Goal: Information Seeking & Learning: Learn about a topic

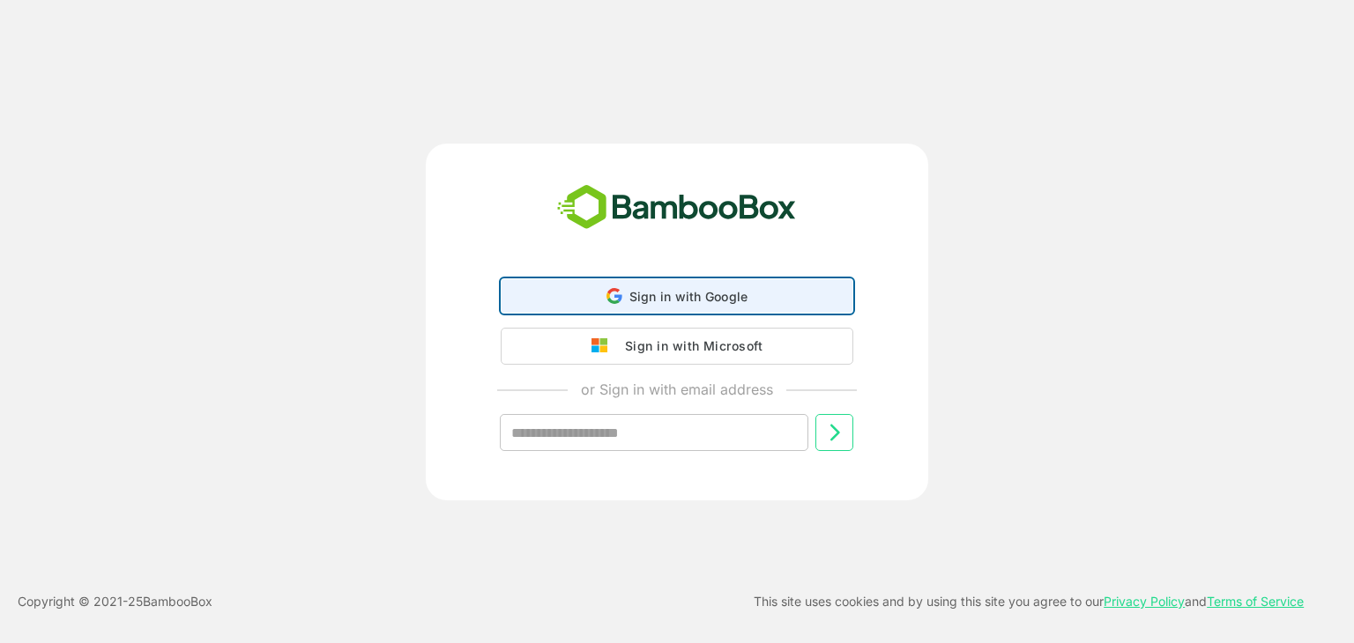
click at [683, 290] on span "Sign in with Google" at bounding box center [688, 296] width 119 height 15
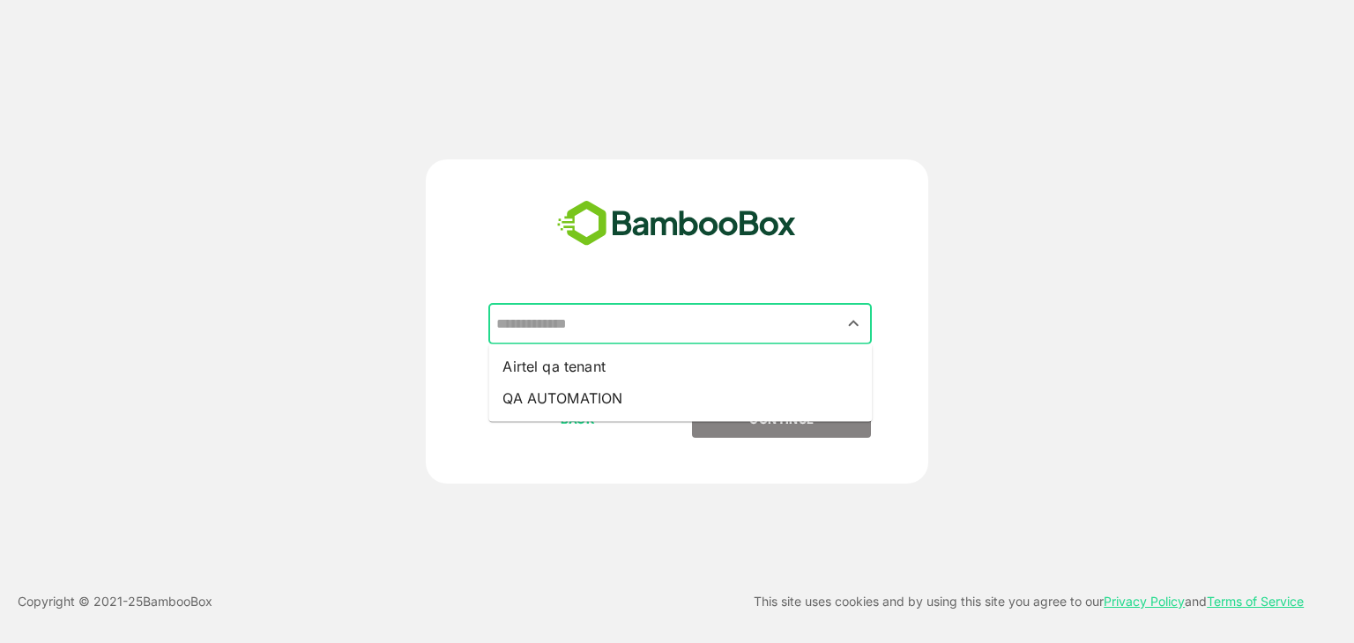
click at [663, 321] on input "text" at bounding box center [680, 324] width 376 height 33
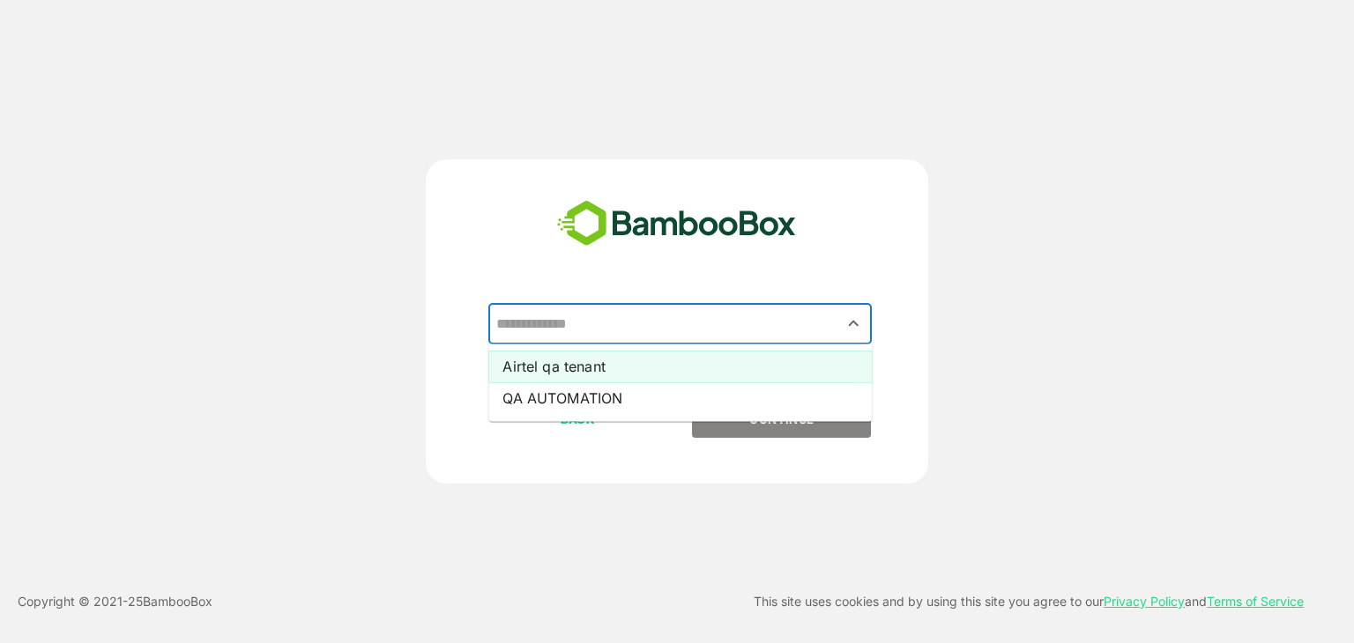
click at [597, 376] on li "Airtel qa tenant" at bounding box center [679, 367] width 383 height 32
type input "**********"
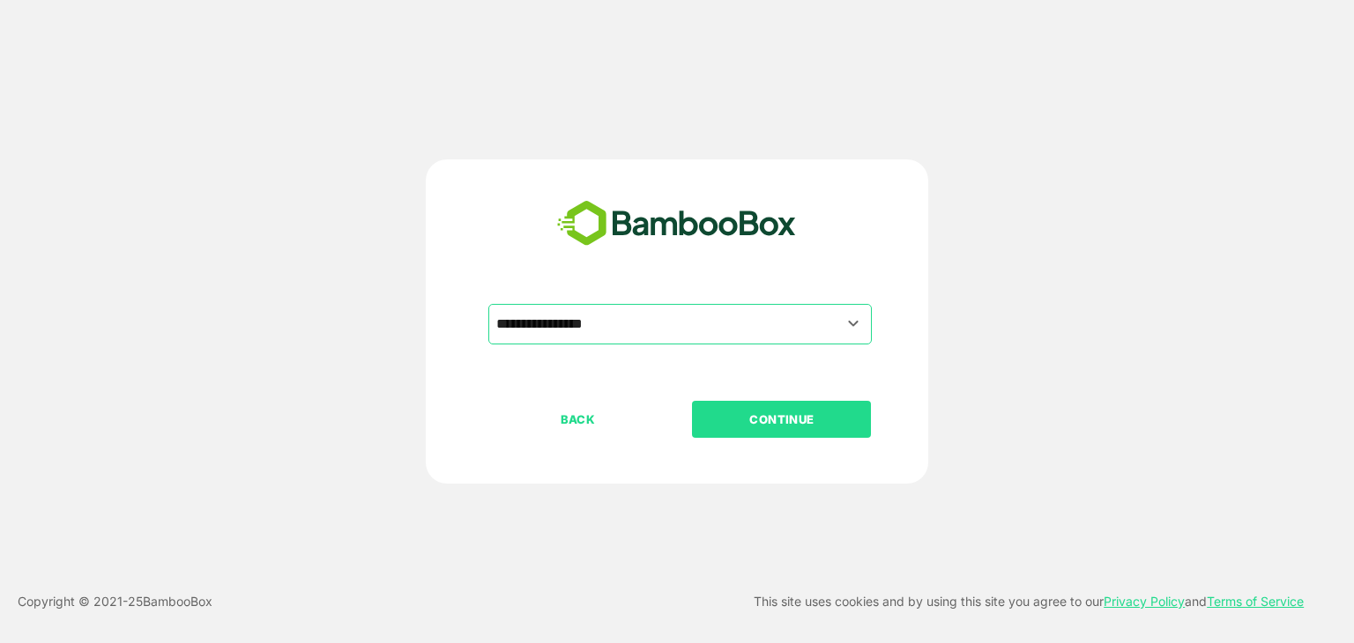
click at [722, 427] on p "CONTINUE" at bounding box center [782, 419] width 176 height 19
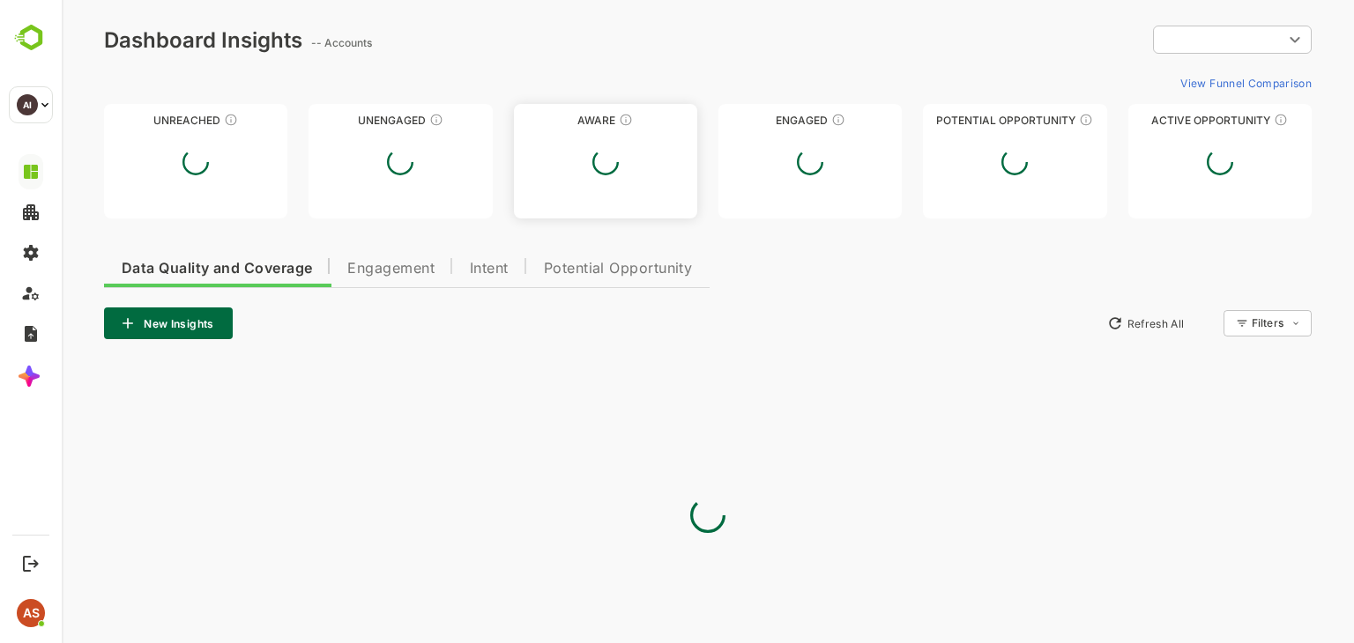
type input "**********"
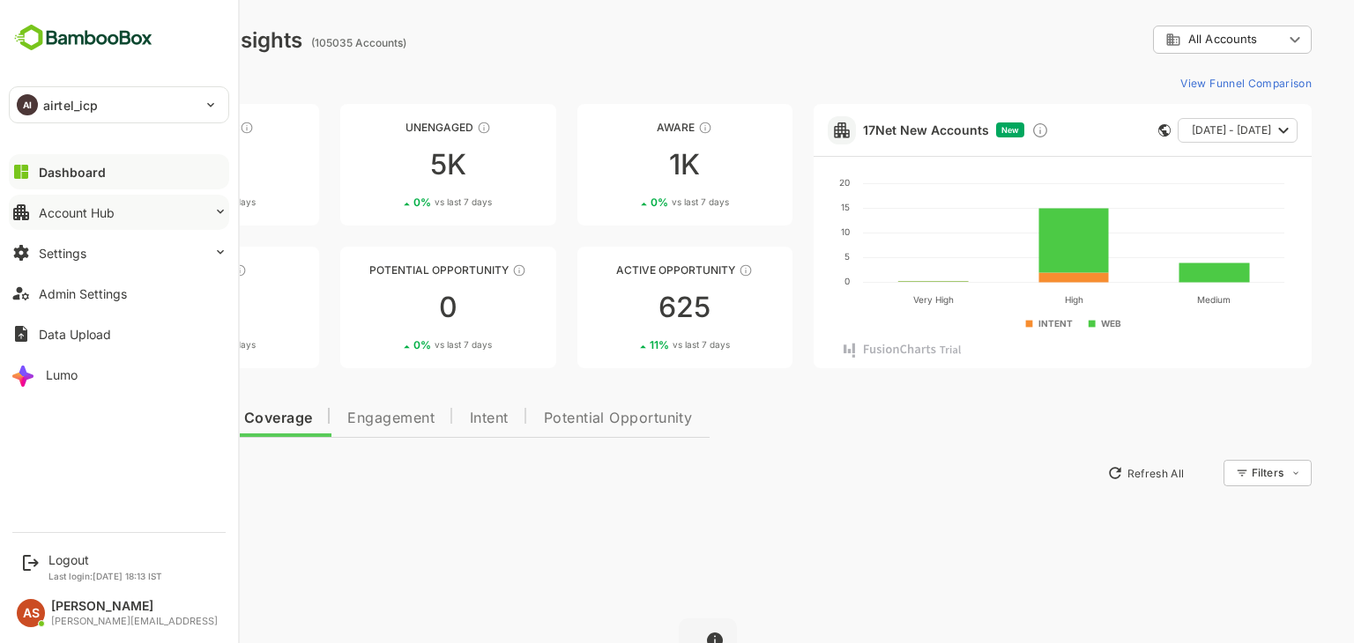
click at [100, 218] on div "Account Hub" at bounding box center [77, 212] width 76 height 15
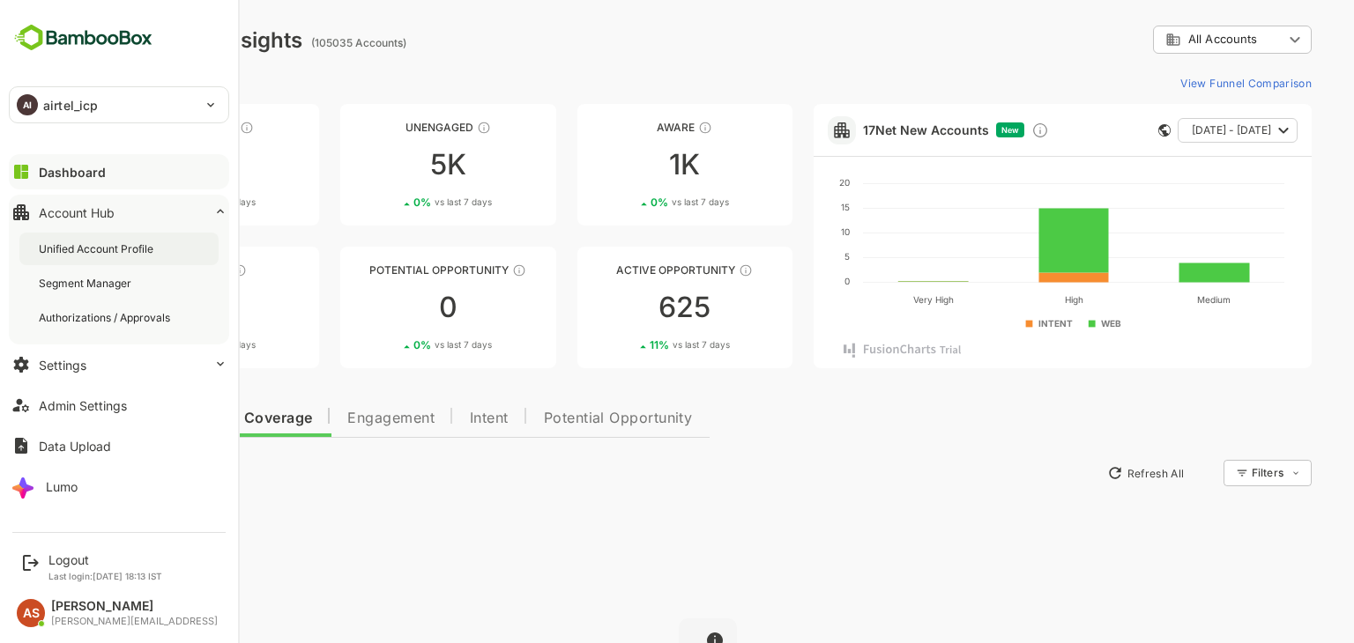
click at [99, 248] on div "Unified Account Profile" at bounding box center [98, 248] width 118 height 15
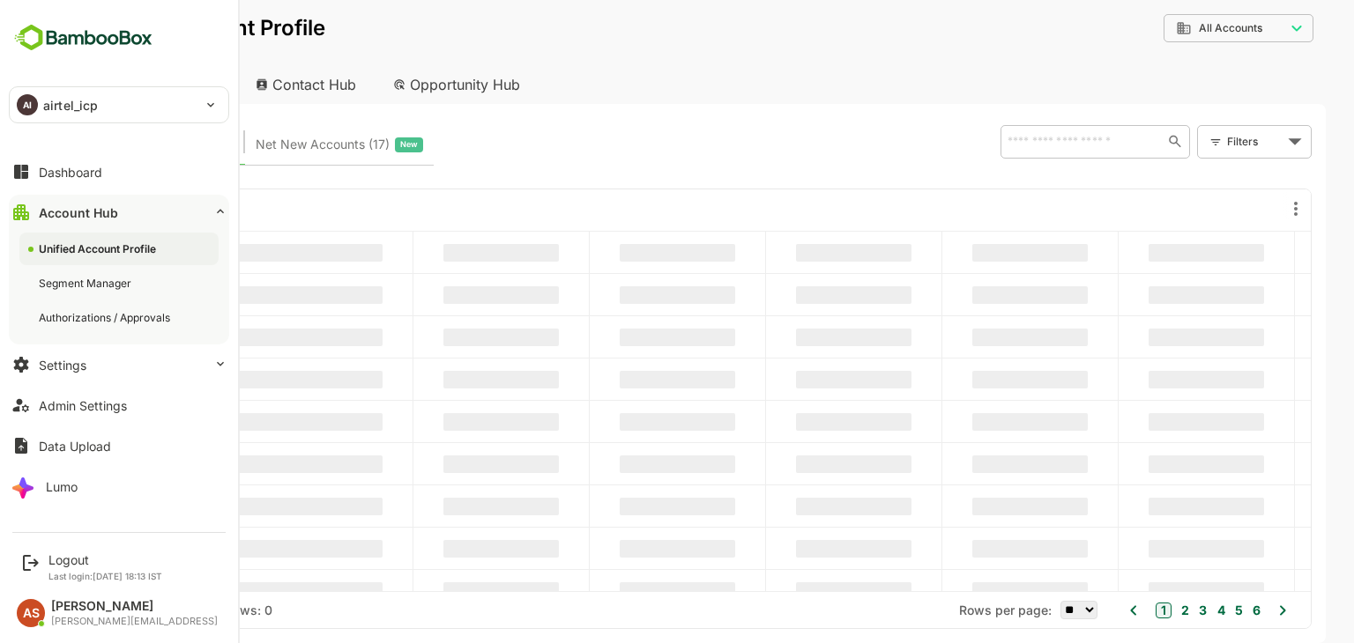
type input "**********"
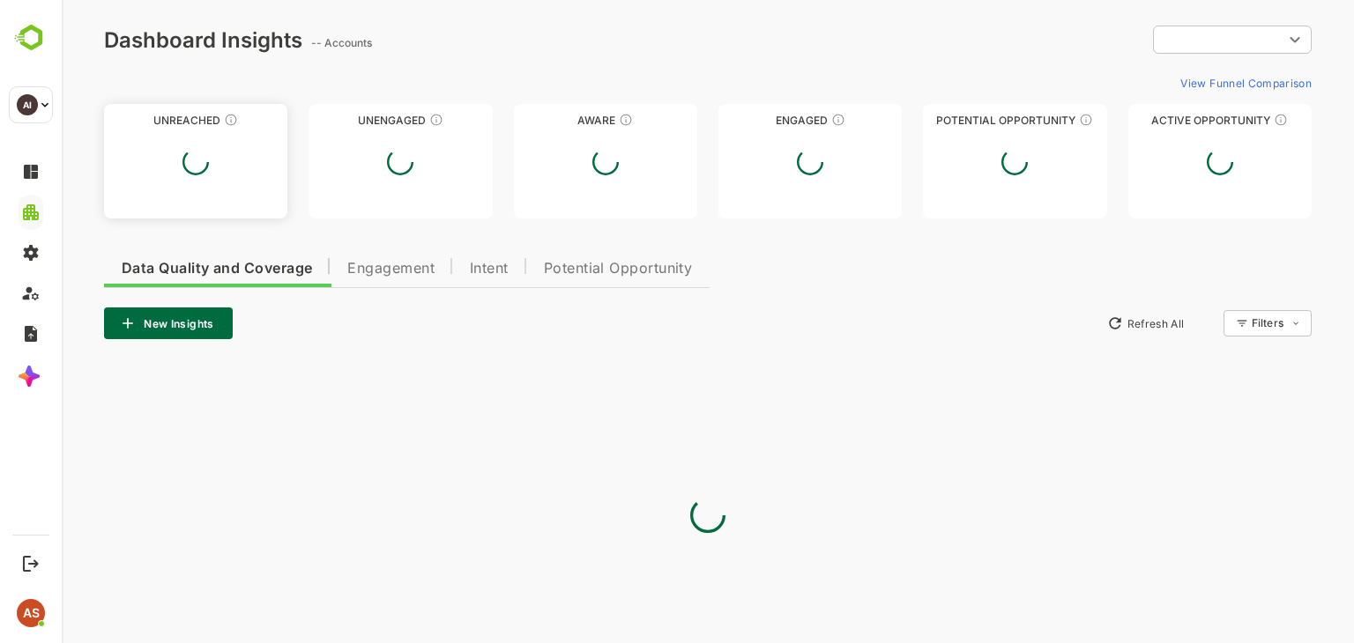
type input "**********"
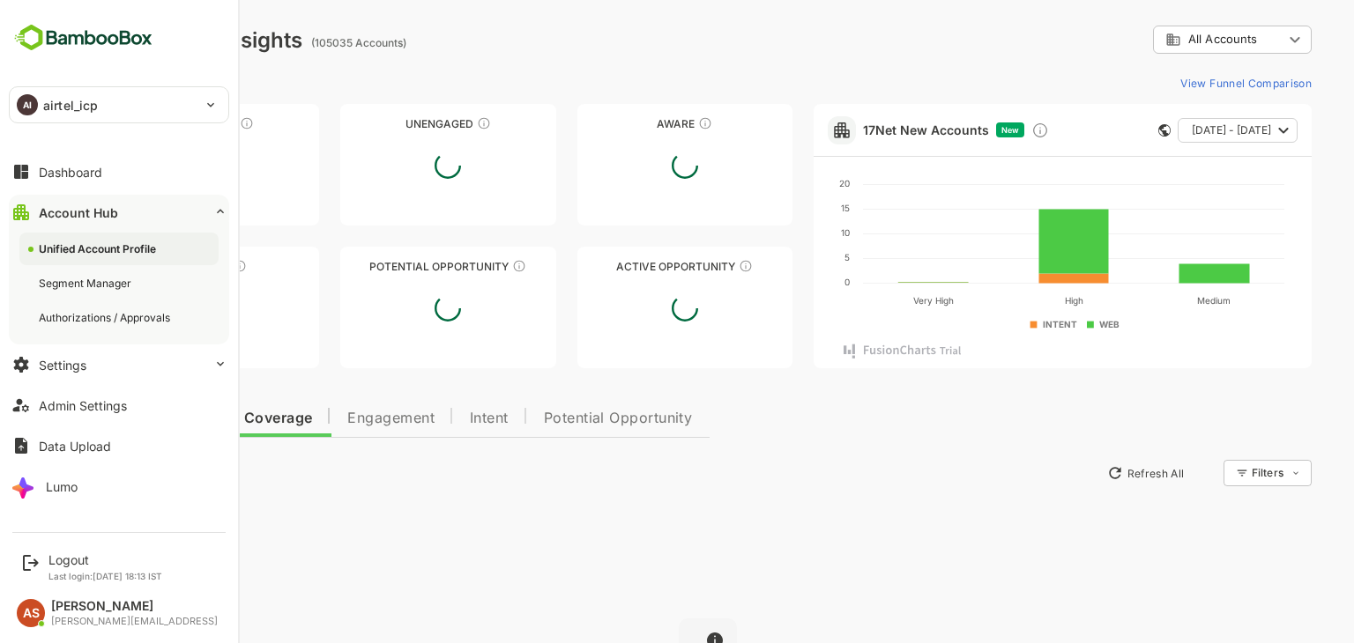
click at [84, 245] on div "Unified Account Profile" at bounding box center [99, 248] width 121 height 15
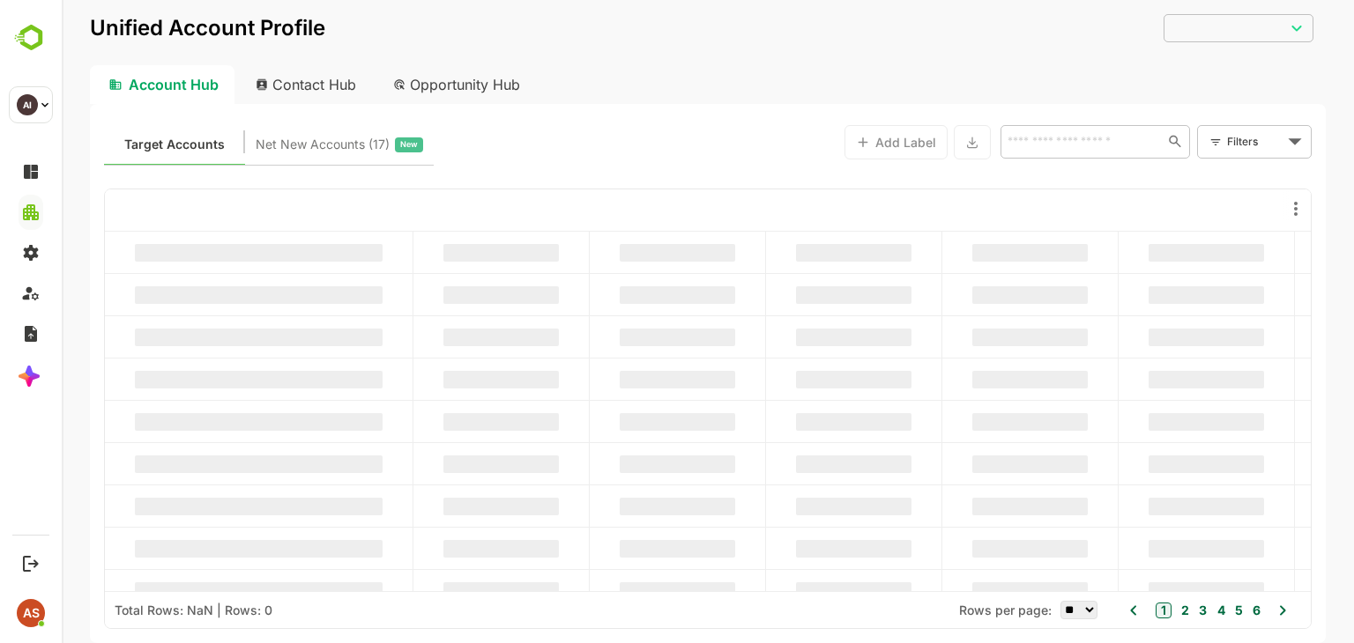
type input "**********"
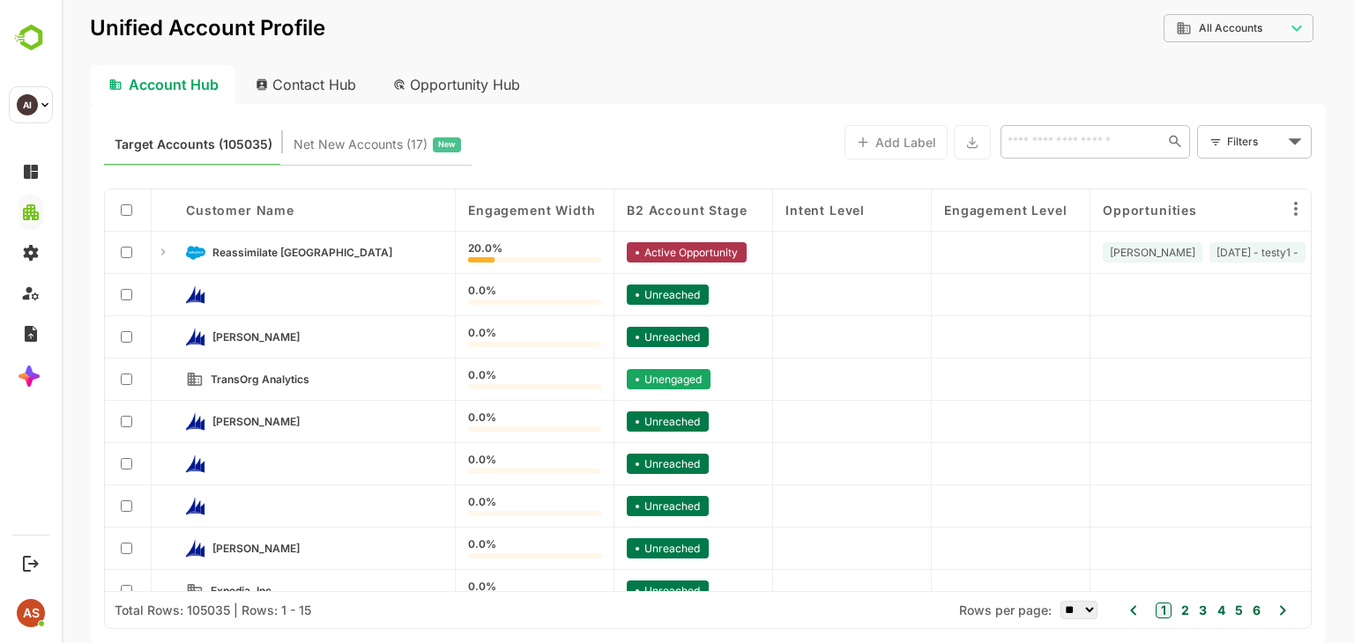
click at [316, 219] on div "Customer Name" at bounding box center [315, 210] width 282 height 42
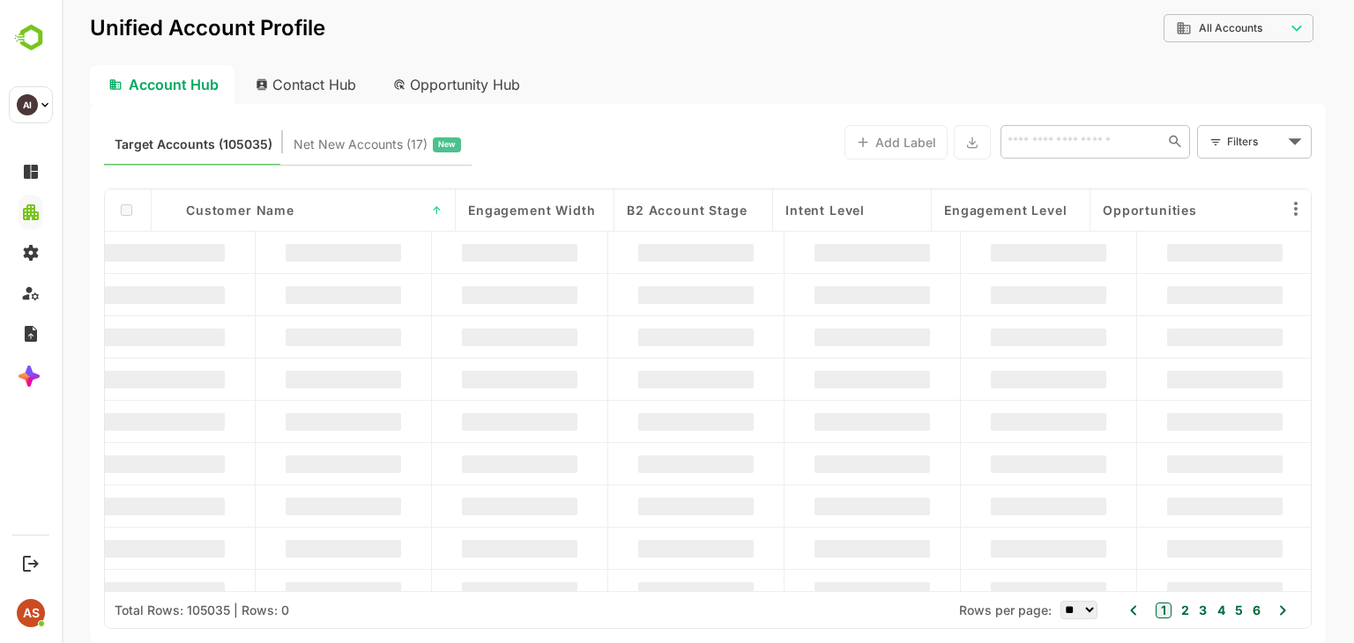
click at [316, 219] on div "Customer Name ↑" at bounding box center [315, 210] width 282 height 42
click at [580, 216] on span "Engagement Width" at bounding box center [531, 210] width 127 height 15
click at [580, 216] on span "Engagement Width" at bounding box center [526, 210] width 116 height 15
click at [745, 219] on div "B2 Account Stage" at bounding box center [693, 210] width 159 height 42
click at [745, 219] on div "B2 Account Stage ↑" at bounding box center [693, 210] width 159 height 42
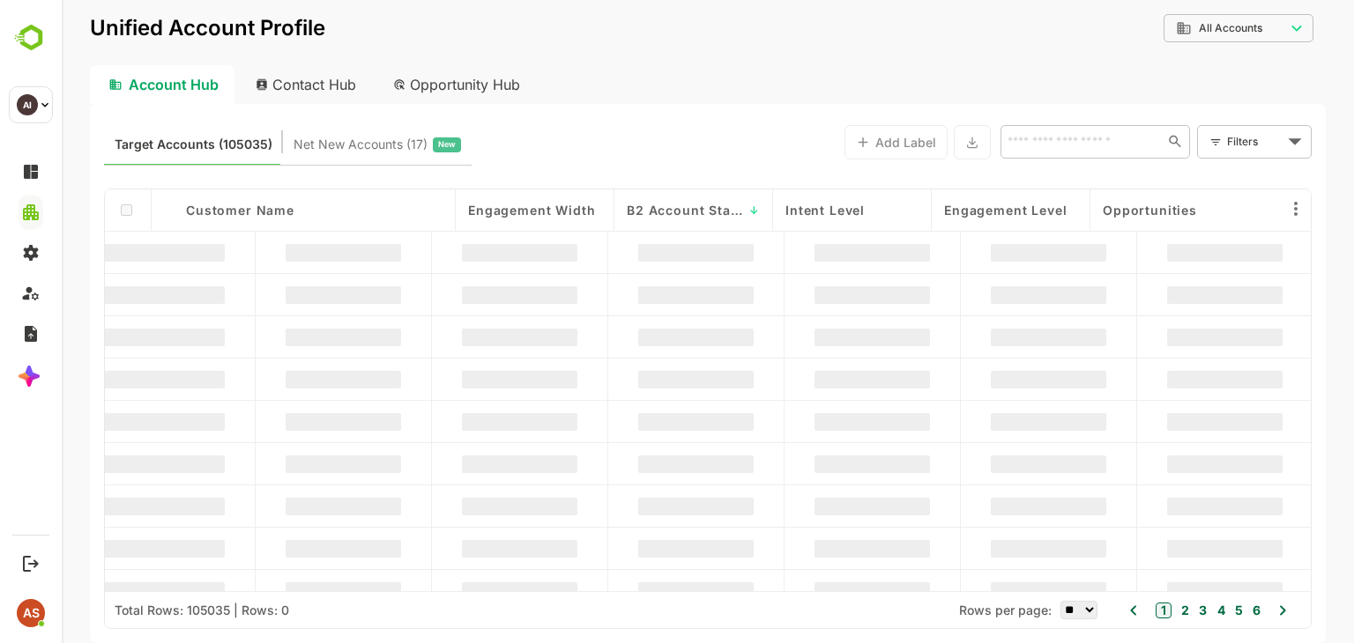
click at [891, 225] on div "Intent Level" at bounding box center [852, 210] width 159 height 42
click at [891, 225] on div "Intent Level ↑" at bounding box center [852, 210] width 159 height 42
click at [798, 220] on div "Engagement Level" at bounding box center [739, 210] width 159 height 42
click at [798, 220] on div "Engagement Level ↑" at bounding box center [739, 210] width 159 height 42
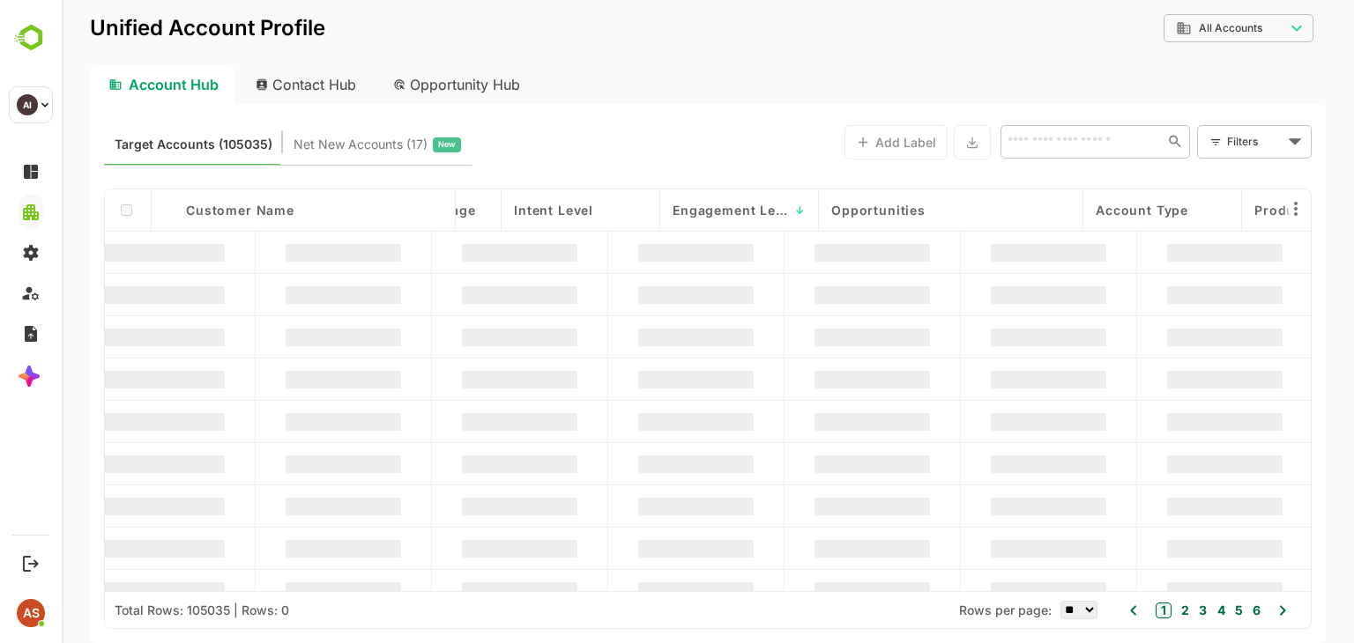
click at [1049, 206] on div "Opportunities" at bounding box center [950, 210] width 239 height 15
click at [910, 214] on span "Opportunities" at bounding box center [878, 210] width 94 height 15
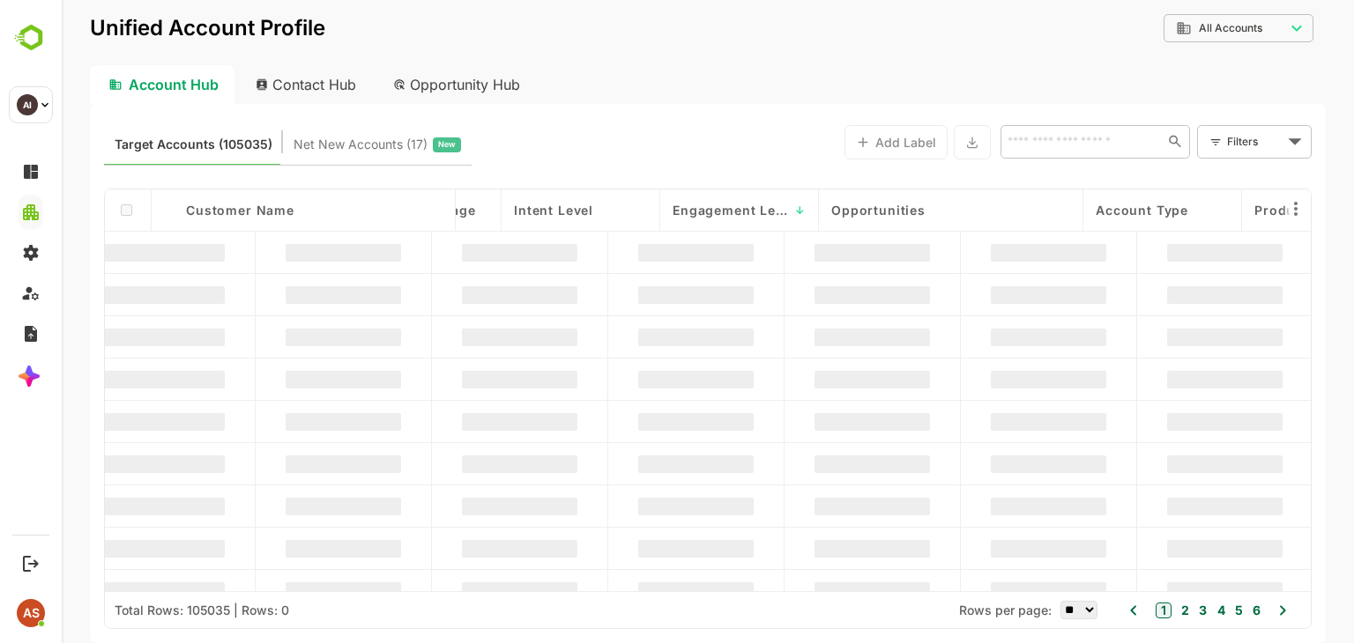
click at [991, 220] on div "Opportunities" at bounding box center [951, 210] width 264 height 42
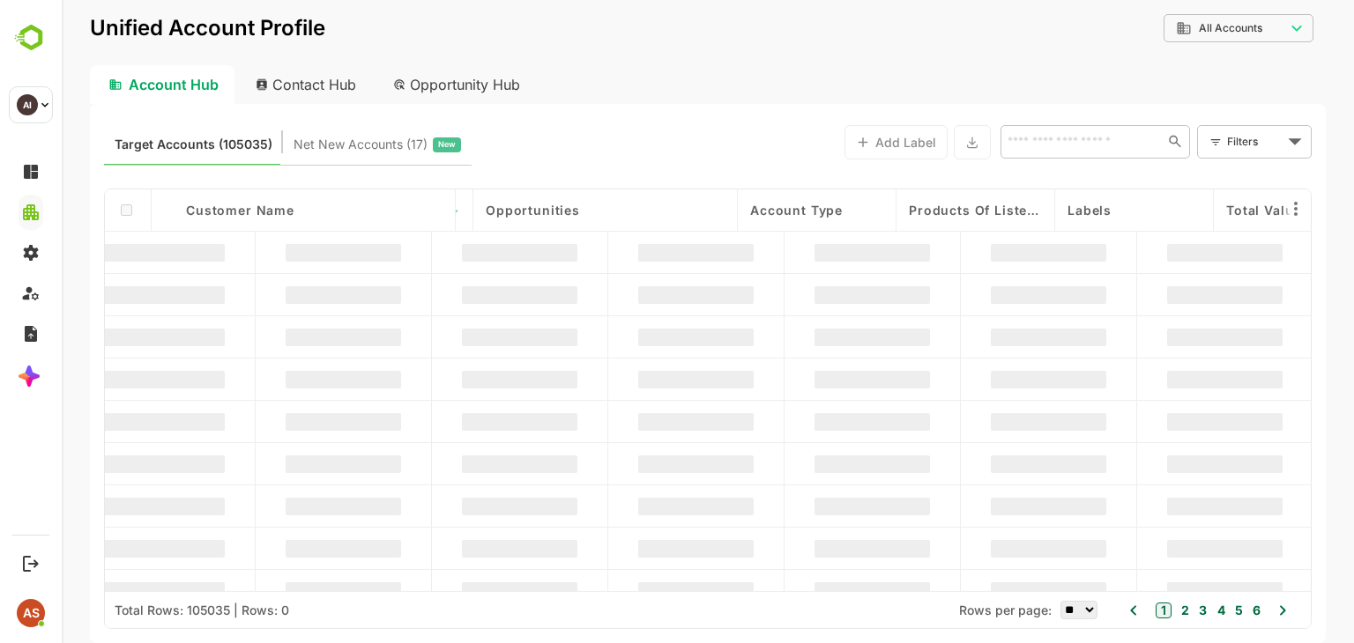
click at [720, 219] on div "Opportunities" at bounding box center [605, 210] width 264 height 42
click at [845, 212] on div "Account Type" at bounding box center [816, 210] width 133 height 15
click at [845, 212] on div "Account Type ↑" at bounding box center [816, 210] width 133 height 15
click at [677, 212] on div "Opportunities" at bounding box center [605, 210] width 239 height 15
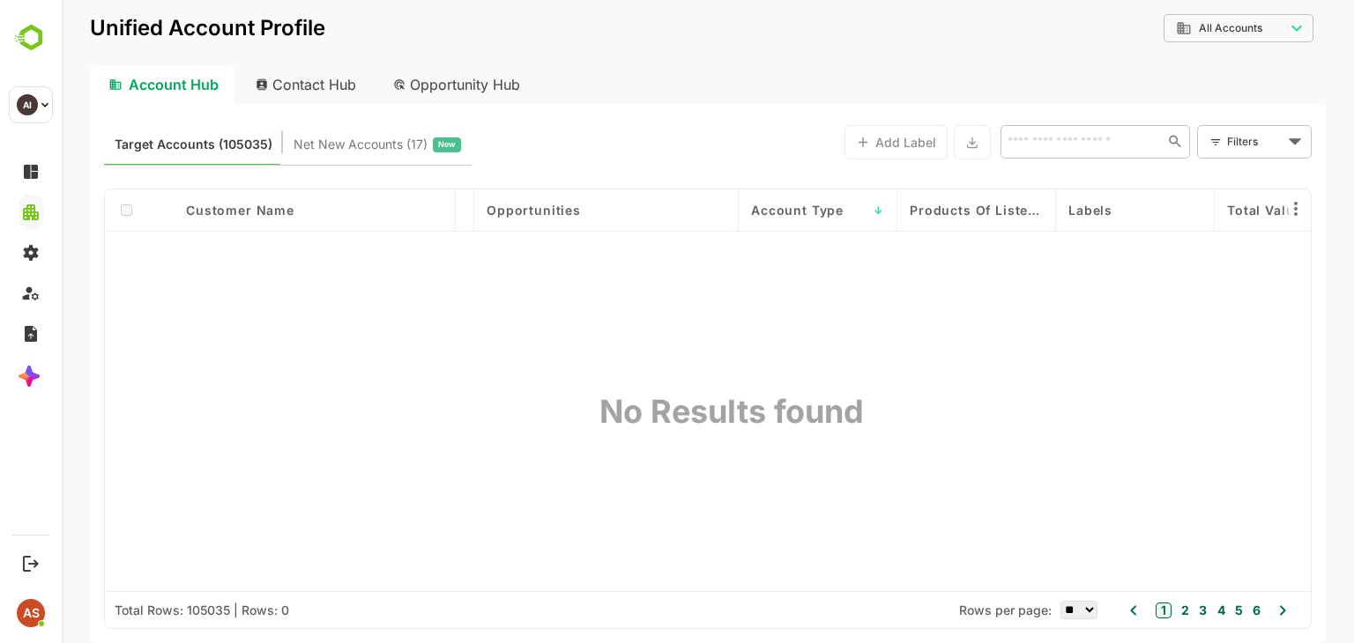
click at [656, 214] on div "Opportunities" at bounding box center [605, 210] width 239 height 15
click at [962, 214] on span "Products of Listed Opportunities" at bounding box center [976, 210] width 133 height 15
click at [1021, 212] on span "Products of Listed Opportunities" at bounding box center [976, 210] width 133 height 15
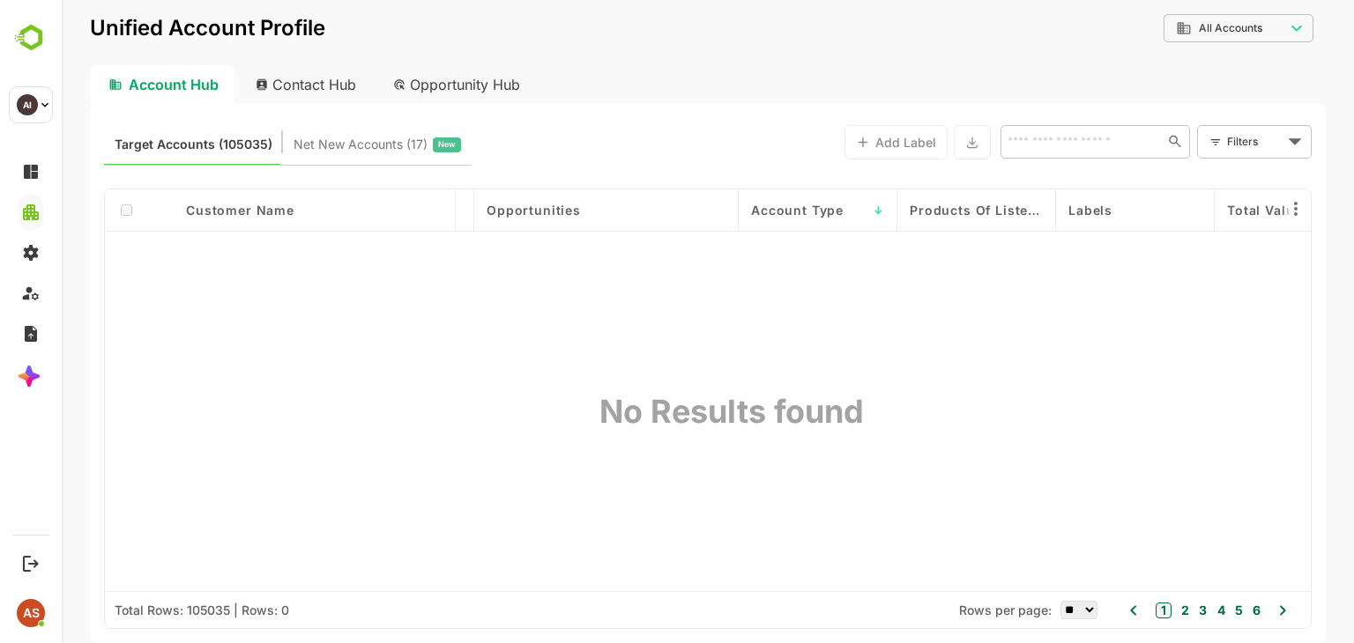
click at [1021, 212] on span "Products of Listed Opportunities" at bounding box center [976, 210] width 133 height 15
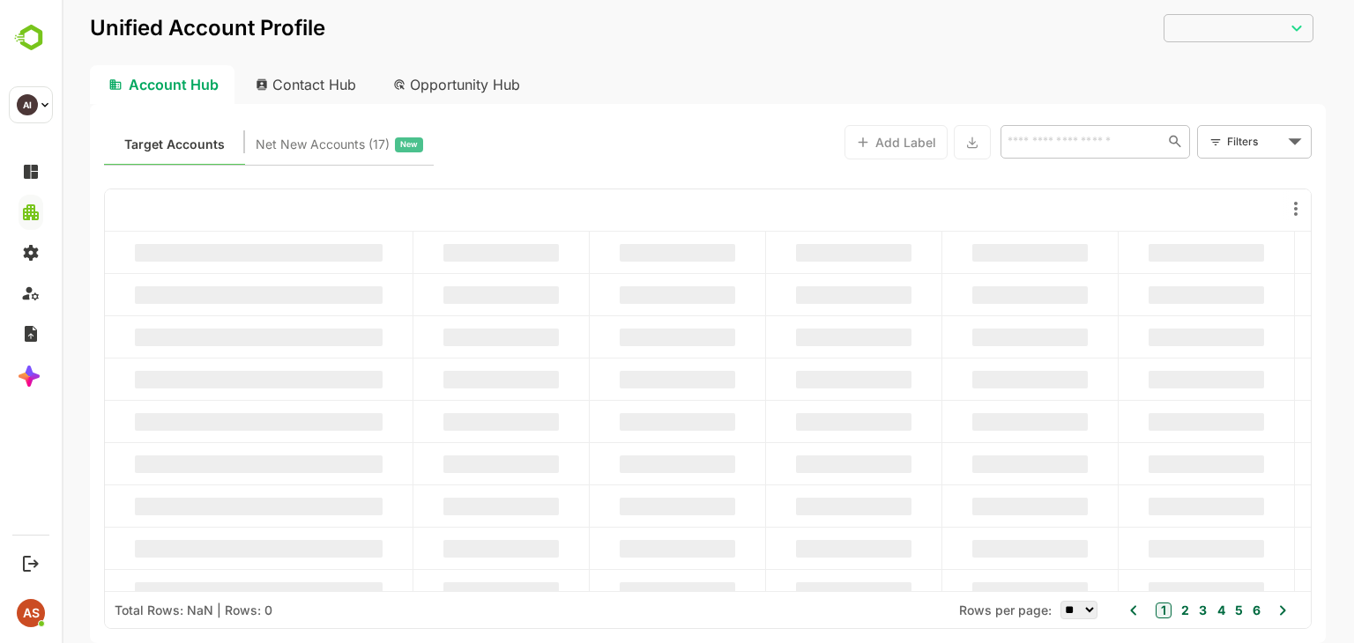
type input "**********"
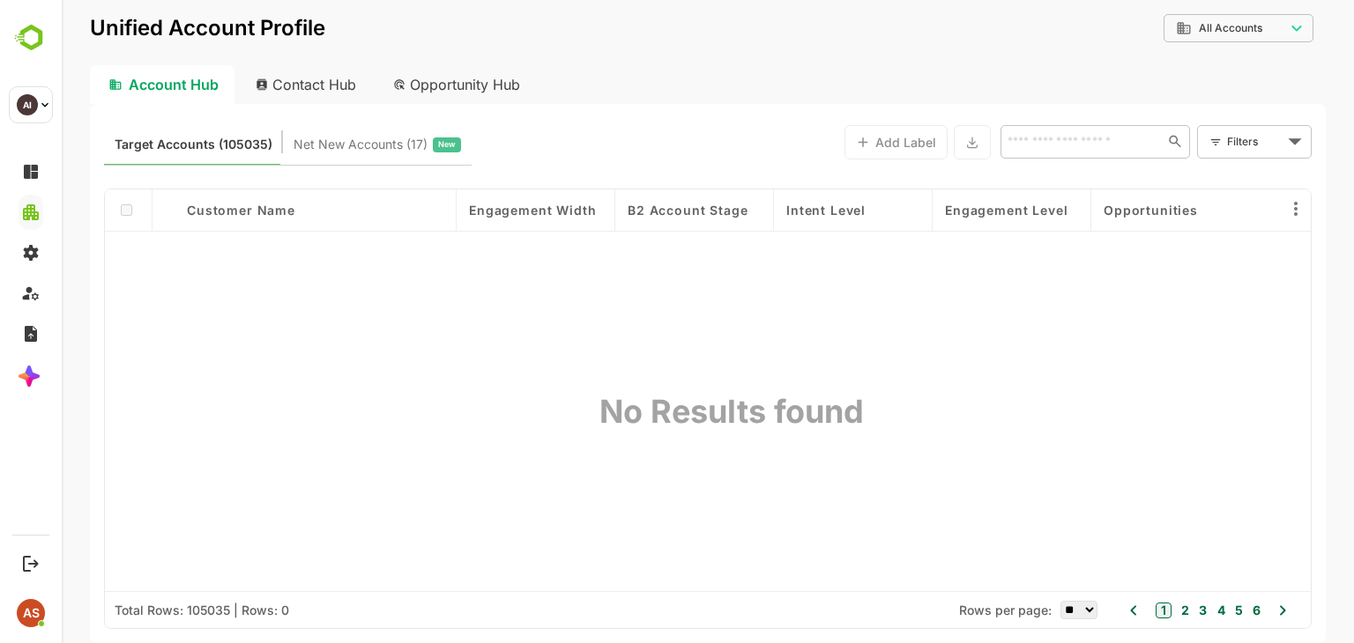
click at [313, 209] on div "Customer Name" at bounding box center [315, 210] width 256 height 15
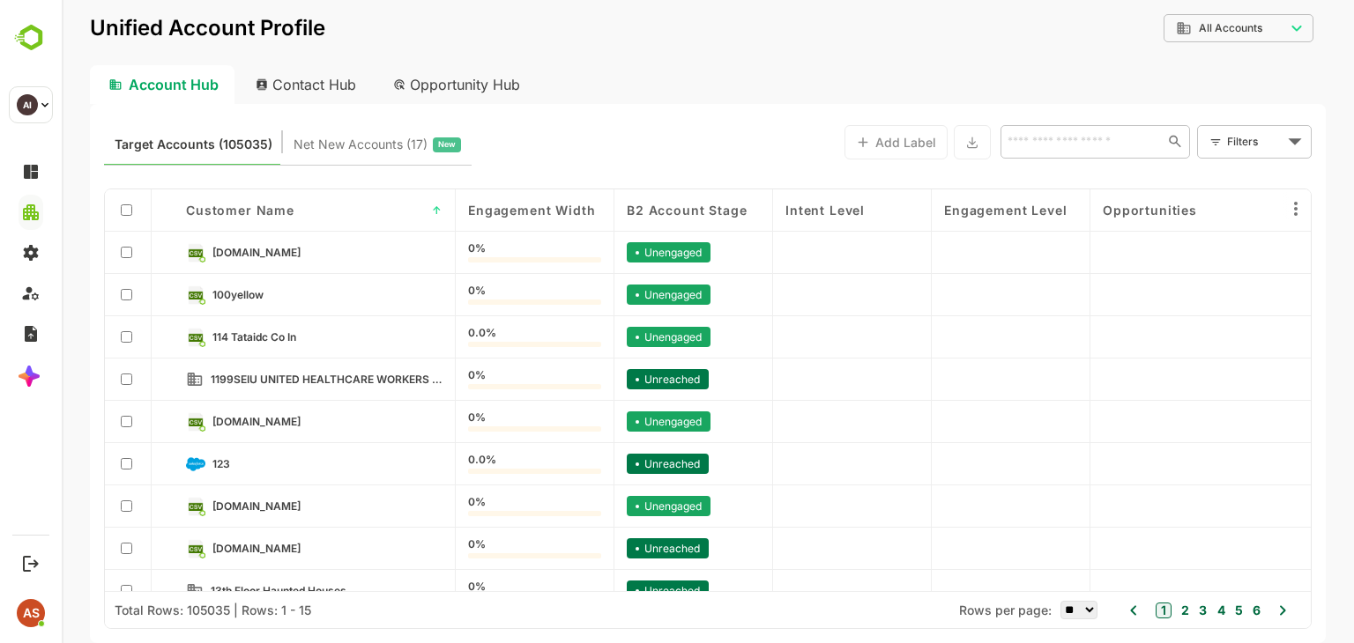
click at [666, 225] on div "B2 Account Stage" at bounding box center [693, 210] width 159 height 42
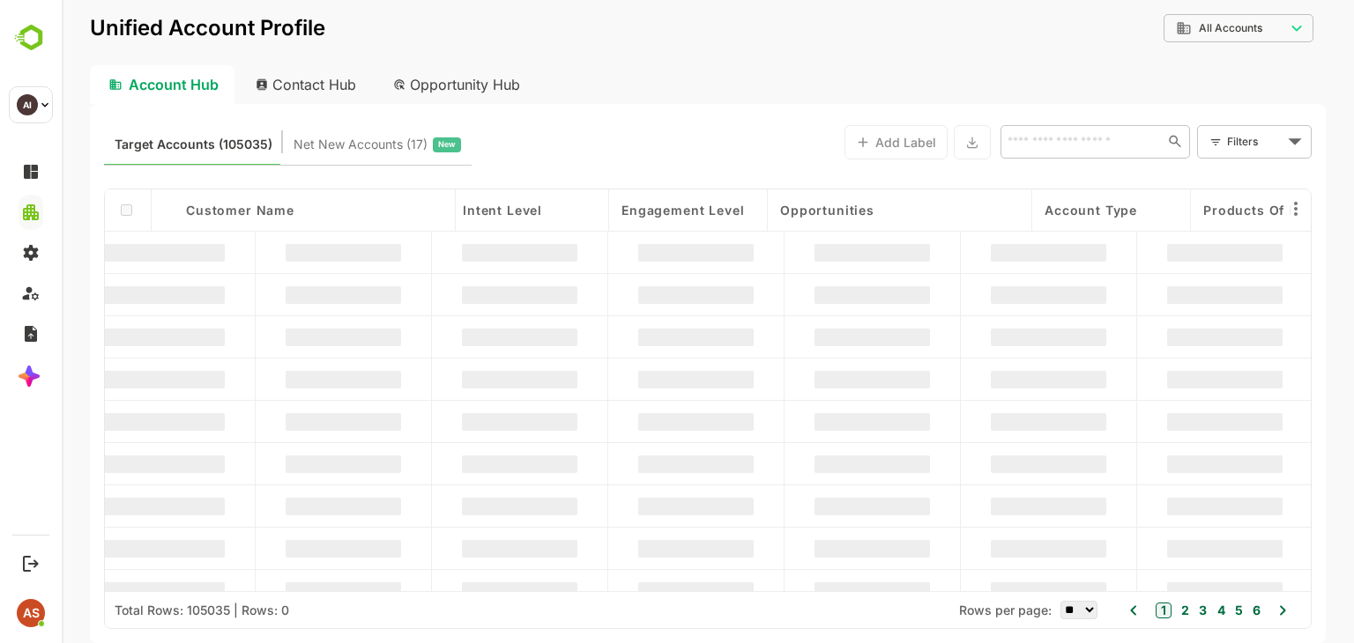
scroll to position [0, 323]
click at [666, 225] on div "Engagement Level" at bounding box center [687, 210] width 159 height 42
click at [895, 215] on div "Opportunities" at bounding box center [898, 210] width 239 height 15
click at [857, 215] on span "Opportunities" at bounding box center [826, 210] width 94 height 15
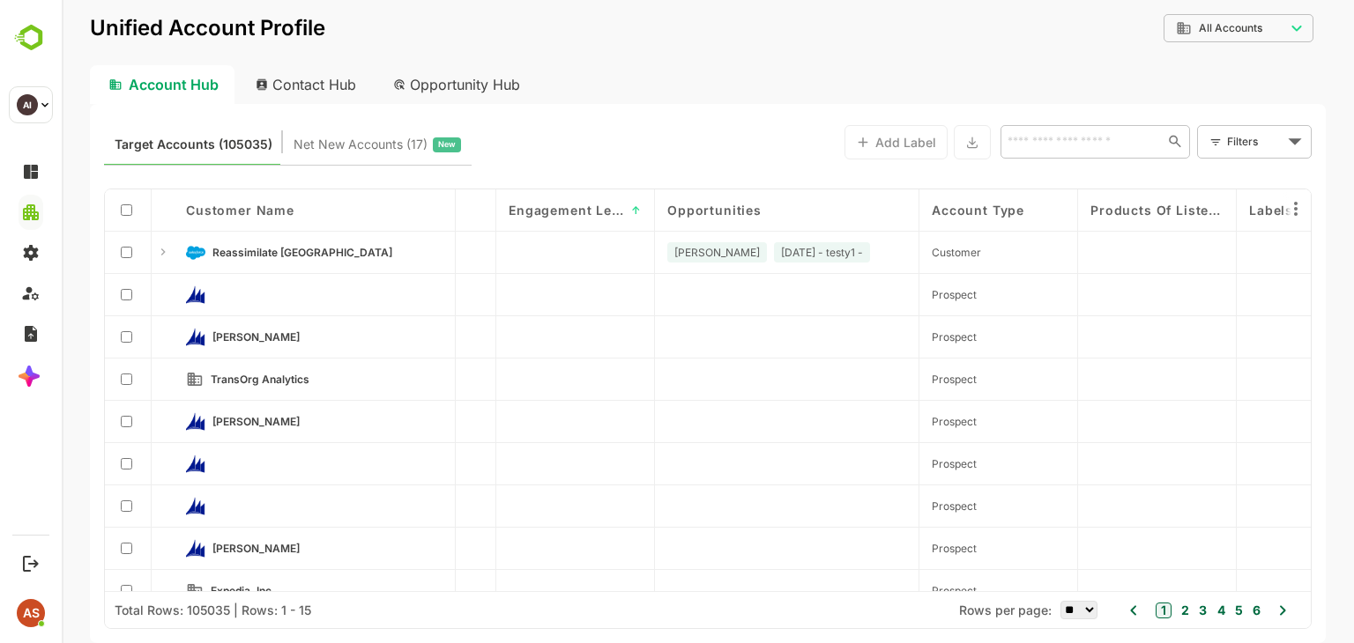
scroll to position [0, 457]
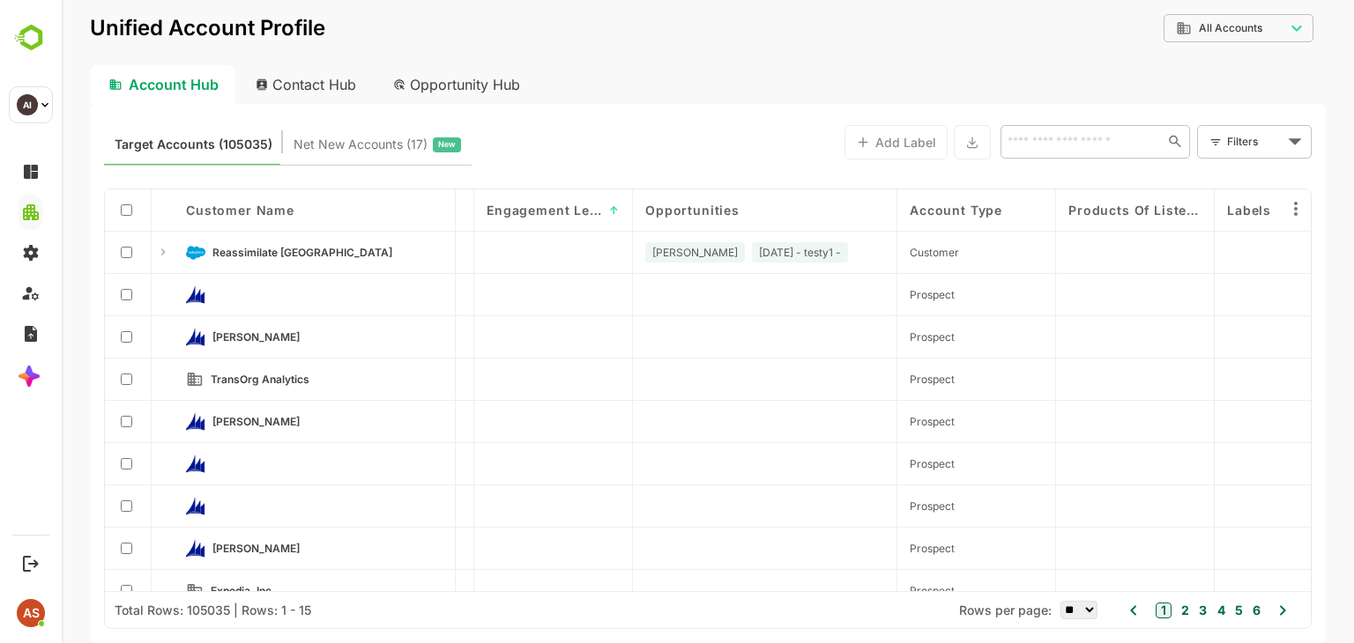
click at [828, 205] on div "Opportunities" at bounding box center [764, 210] width 239 height 15
click at [713, 227] on div "Opportunities" at bounding box center [765, 210] width 264 height 42
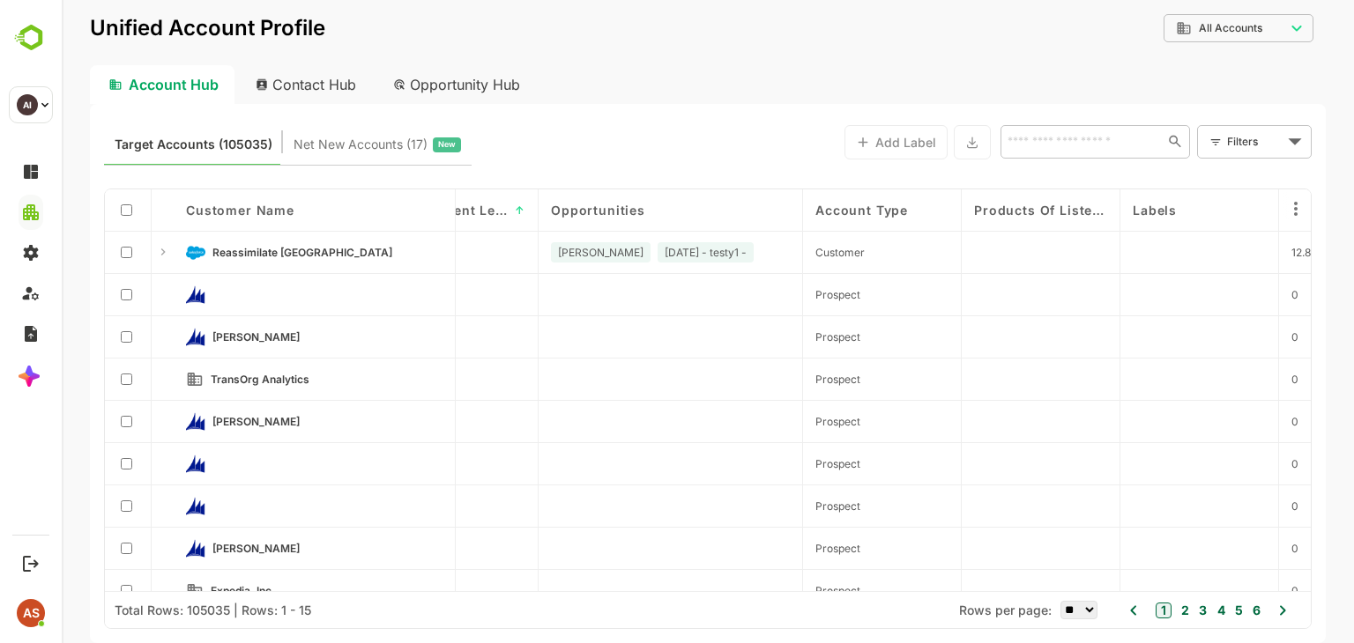
scroll to position [0, 553]
click at [615, 216] on span "Opportunities" at bounding box center [596, 210] width 94 height 15
click at [880, 219] on div "Account Type" at bounding box center [880, 210] width 159 height 42
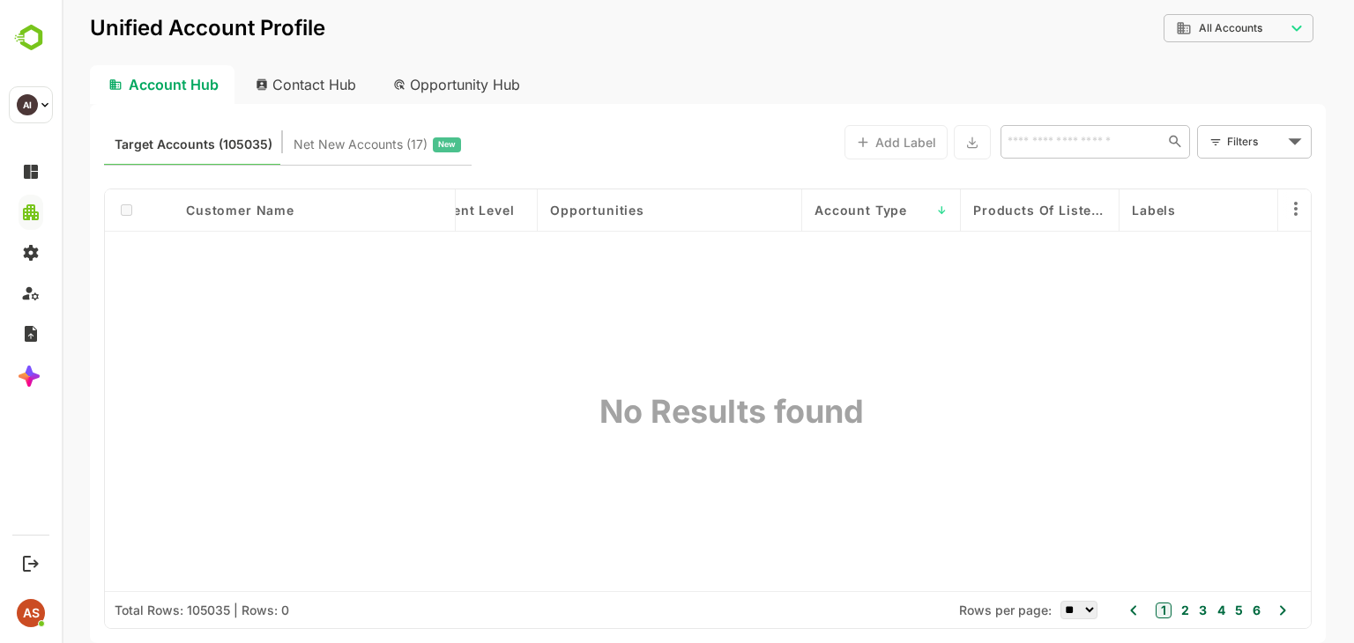
click at [893, 216] on span "Account Type" at bounding box center [860, 210] width 93 height 15
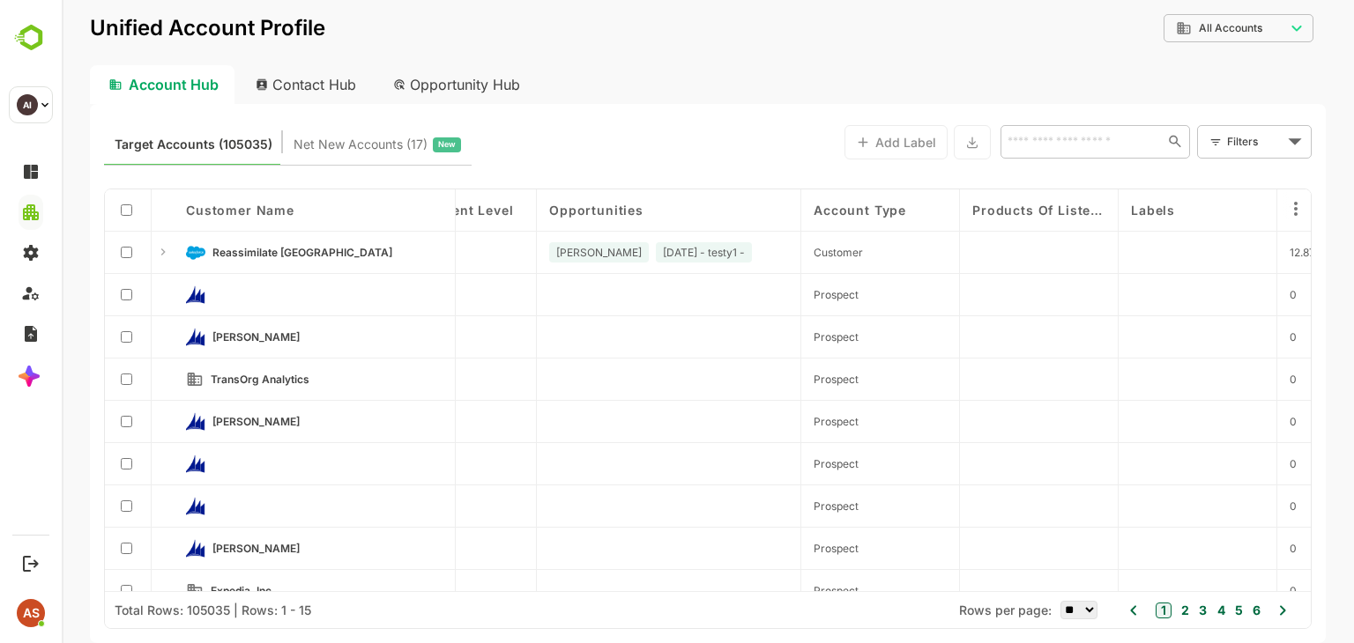
click at [687, 215] on div "Opportunities" at bounding box center [668, 210] width 239 height 15
click at [596, 202] on div "Opportunities" at bounding box center [669, 210] width 264 height 42
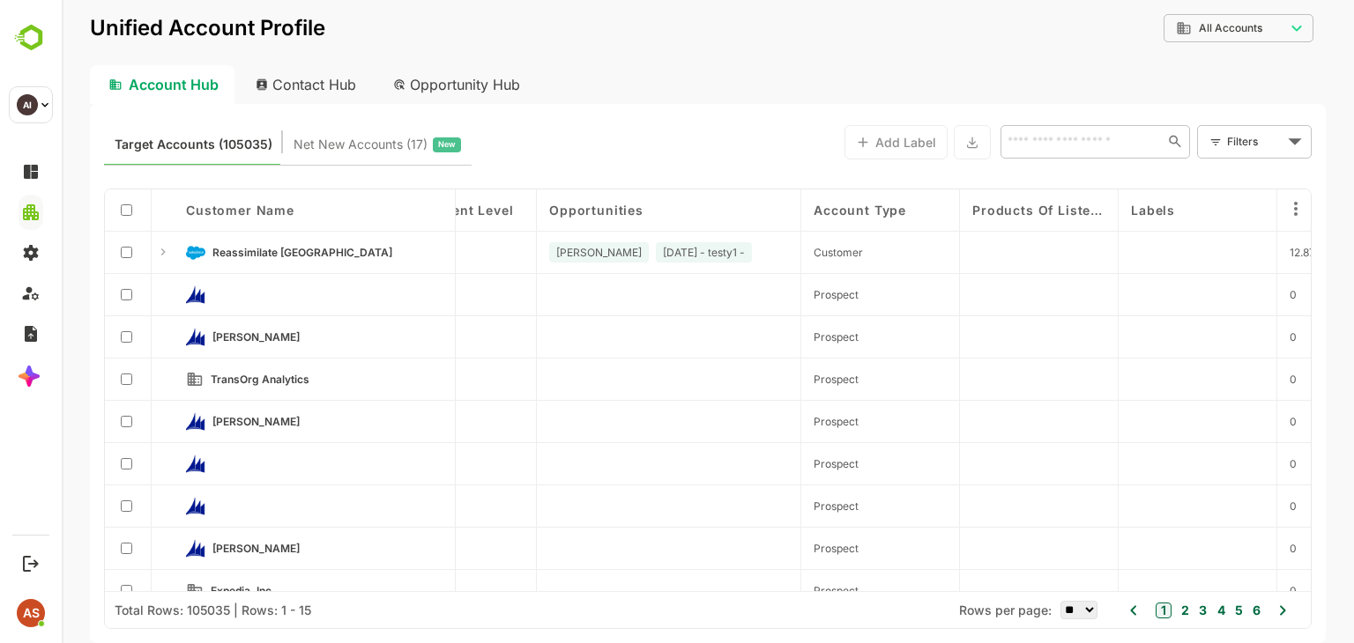
click at [596, 202] on div "Opportunities" at bounding box center [669, 210] width 264 height 42
click at [605, 212] on span "Opportunities" at bounding box center [596, 210] width 94 height 15
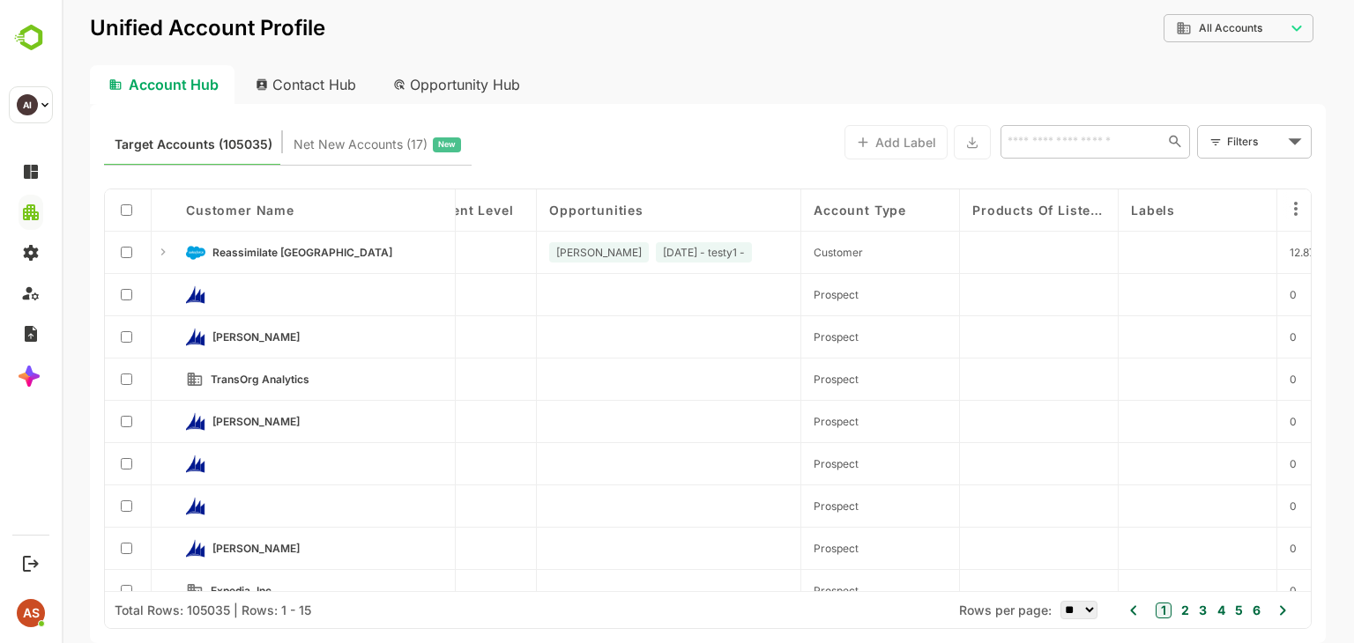
click at [553, 211] on span "Opportunities" at bounding box center [596, 210] width 94 height 15
drag, startPoint x: 553, startPoint y: 211, endPoint x: 650, endPoint y: 212, distance: 96.1
click at [650, 212] on div "Opportunities" at bounding box center [669, 210] width 264 height 42
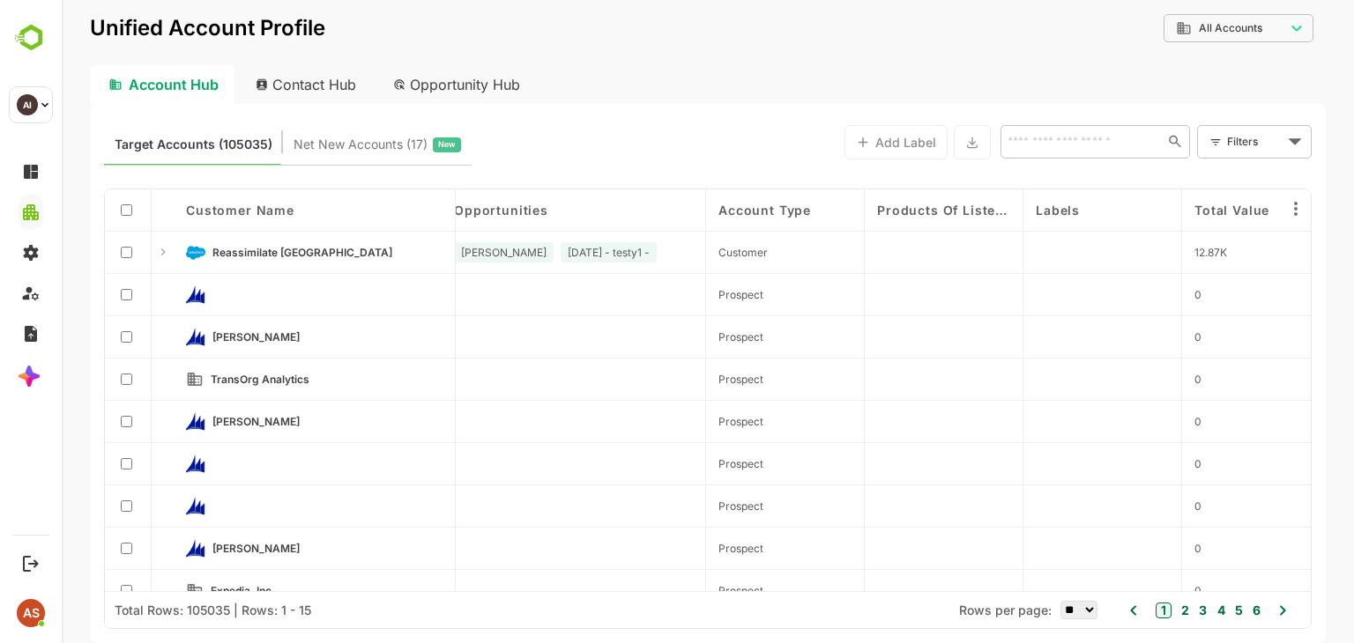
scroll to position [0, 656]
click at [996, 218] on div "Products of Listed Opportunities" at bounding box center [937, 210] width 159 height 42
click at [962, 209] on span "Products of Listed Opportunities" at bounding box center [936, 210] width 133 height 15
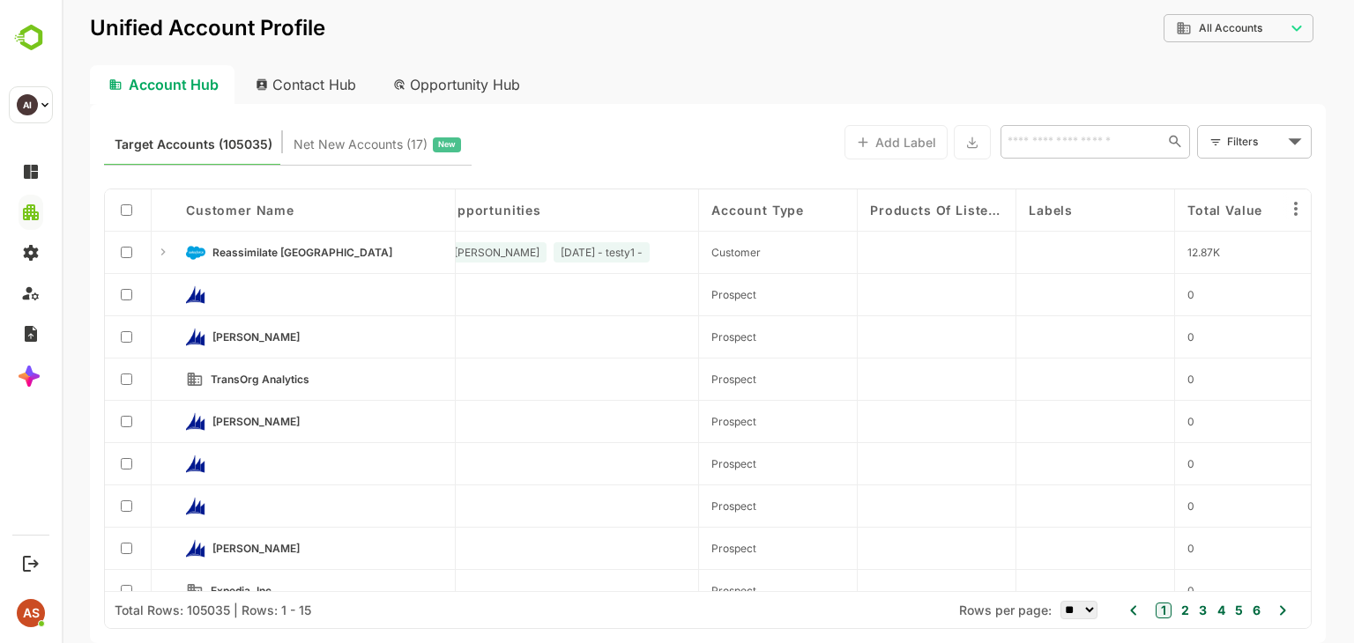
click at [962, 209] on span "Products of Listed Opportunities" at bounding box center [936, 210] width 133 height 15
click at [994, 209] on span "Products of Listed Opportunities" at bounding box center [936, 210] width 133 height 15
click at [820, 209] on div "Account Type" at bounding box center [777, 210] width 133 height 15
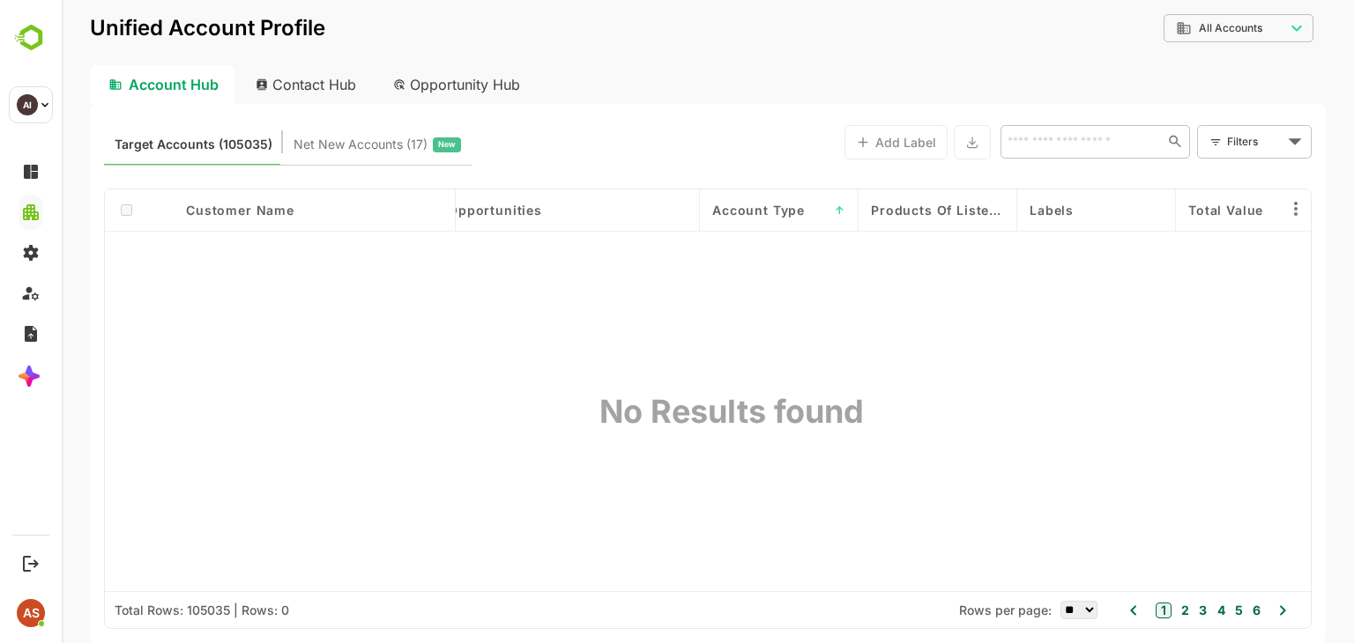
click at [913, 206] on span "Products of Listed Opportunities" at bounding box center [937, 210] width 133 height 15
click at [838, 210] on span "↑" at bounding box center [840, 210] width 11 height 13
click at [845, 206] on div "Account Type ↓" at bounding box center [779, 210] width 159 height 42
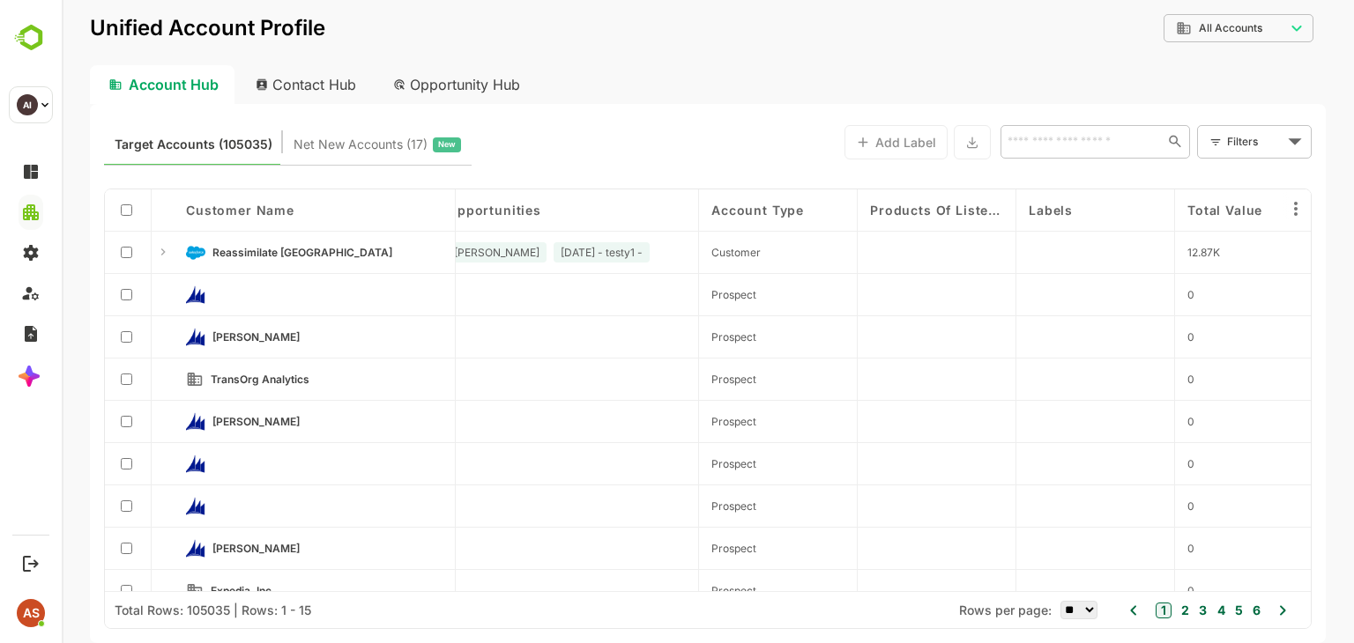
click at [1104, 215] on div "Labels" at bounding box center [1095, 210] width 133 height 15
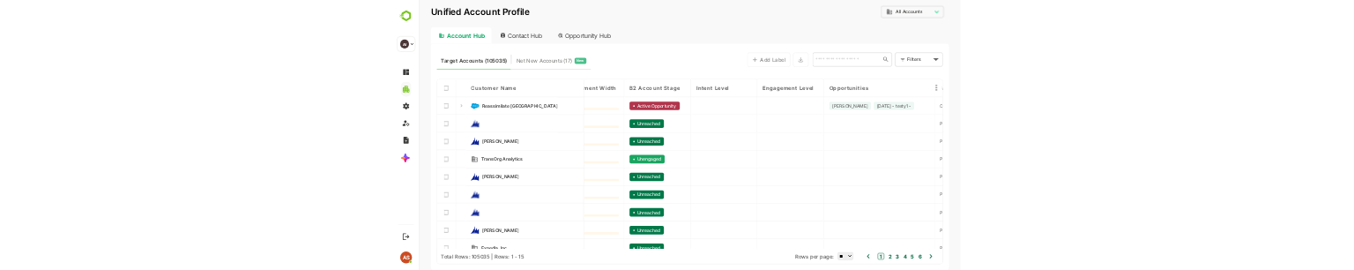
scroll to position [0, 0]
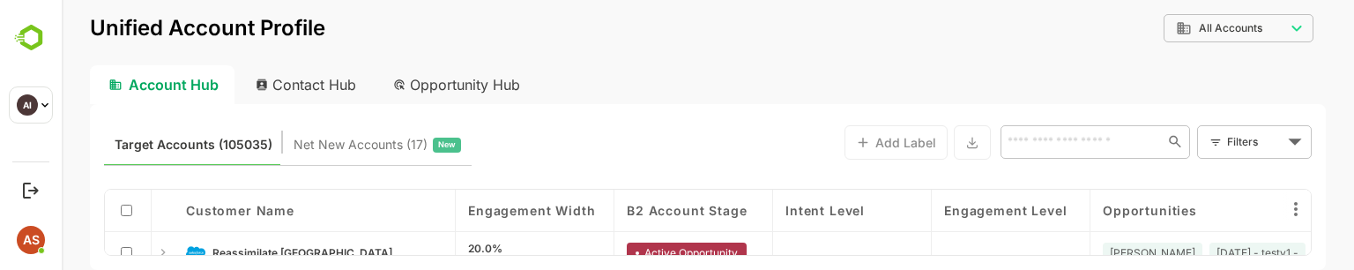
click at [550, 212] on span "Engagement Width" at bounding box center [531, 210] width 127 height 15
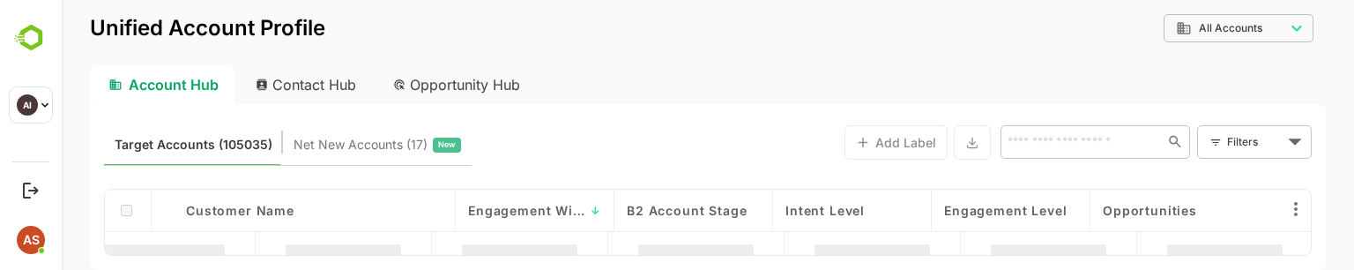
click at [496, 206] on span "Engagement Width" at bounding box center [526, 210] width 116 height 15
click at [813, 212] on span "Intent Level" at bounding box center [824, 210] width 79 height 15
click at [810, 214] on span "Intent Level" at bounding box center [824, 210] width 79 height 15
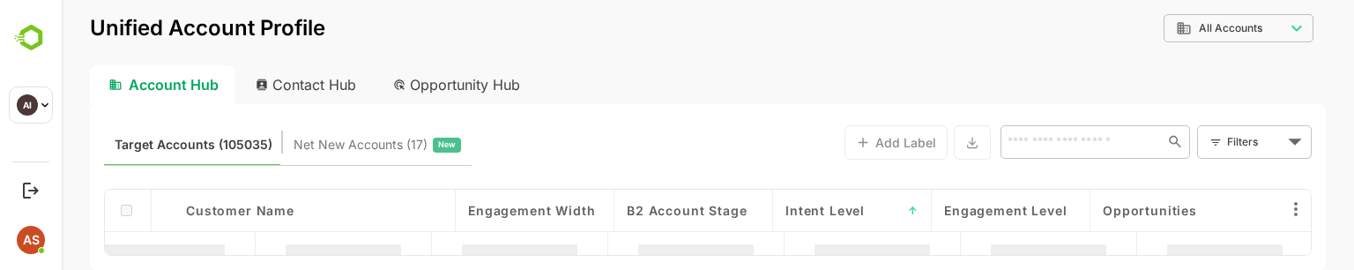
click at [836, 203] on span "Intent Level" at bounding box center [824, 210] width 79 height 15
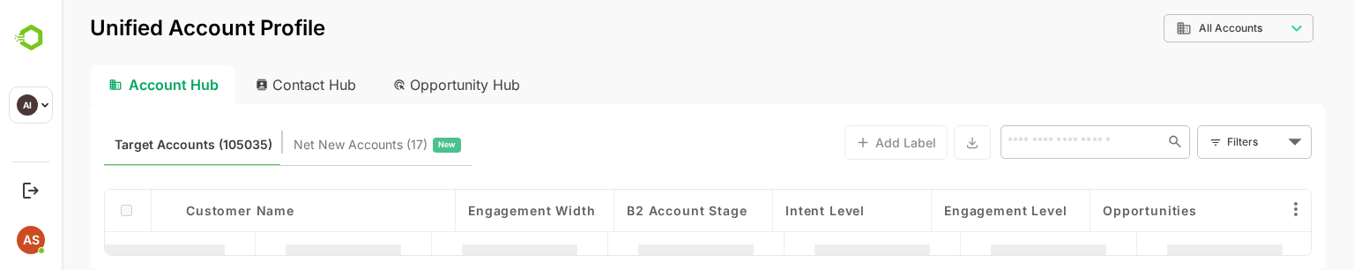
click at [836, 203] on span "Intent Level" at bounding box center [824, 210] width 79 height 15
drag, startPoint x: 63, startPoint y: 269, endPoint x: 869, endPoint y: 208, distance: 807.8
click at [869, 208] on div "Intent Level ↓" at bounding box center [852, 210] width 159 height 42
drag, startPoint x: 869, startPoint y: 208, endPoint x: 790, endPoint y: 206, distance: 79.3
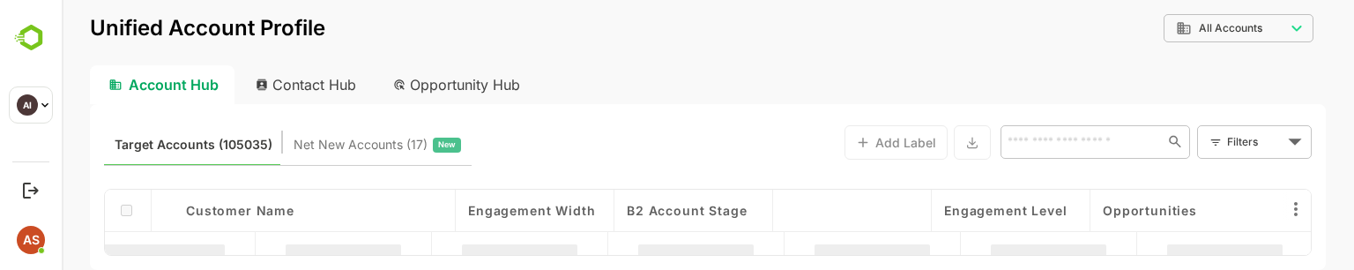
click at [790, 206] on div "Intent Level ↓" at bounding box center [852, 210] width 159 height 42
click at [1011, 211] on span "Engagement Level" at bounding box center [1005, 210] width 123 height 15
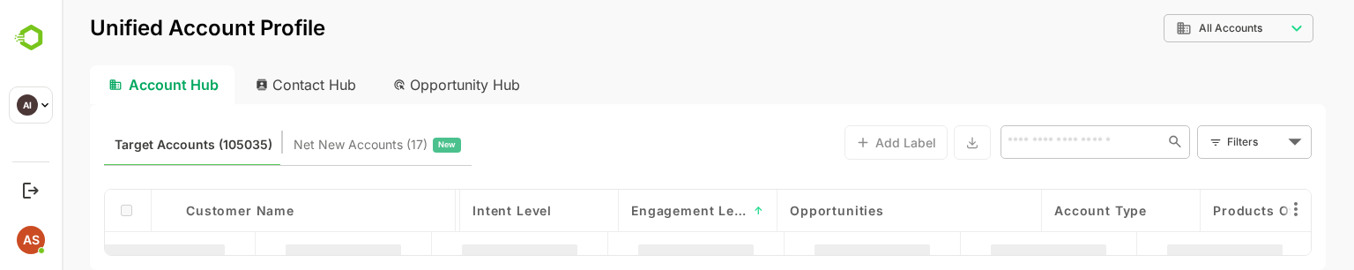
scroll to position [0, 317]
click at [853, 31] on div "**********" at bounding box center [708, 39] width 1236 height 51
click at [839, 206] on span "Opportunities" at bounding box center [832, 210] width 94 height 15
click at [1088, 209] on span "Account Type" at bounding box center [1096, 210] width 93 height 15
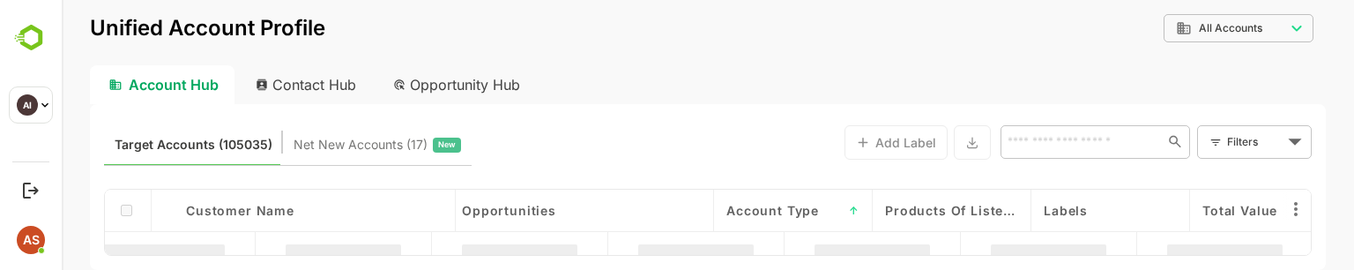
scroll to position [0, 659]
click at [939, 203] on span "Products of Listed Opportunities" at bounding box center [932, 210] width 133 height 15
click at [1042, 210] on span "Labels" at bounding box center [1047, 210] width 44 height 15
click at [1229, 213] on span "Total Value" at bounding box center [1221, 210] width 75 height 15
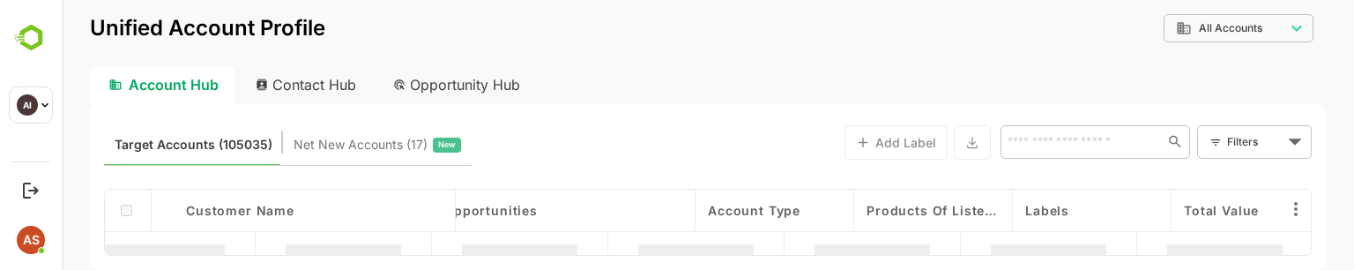
click at [1229, 213] on span "Total Value" at bounding box center [1221, 210] width 75 height 15
click at [976, 208] on span "Products of Listed Opportunities" at bounding box center [932, 210] width 133 height 15
click at [1105, 212] on div "Labels" at bounding box center [1091, 210] width 133 height 15
click at [1208, 209] on span "Total Value" at bounding box center [1221, 210] width 75 height 15
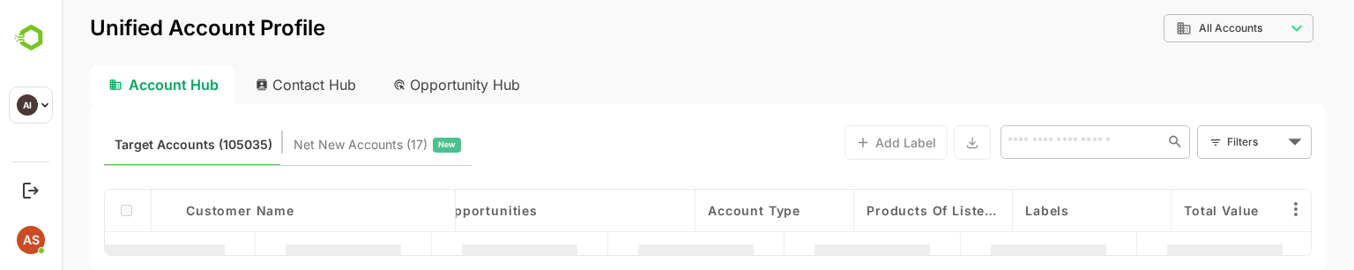
click at [1208, 209] on span "Total Value" at bounding box center [1221, 210] width 75 height 15
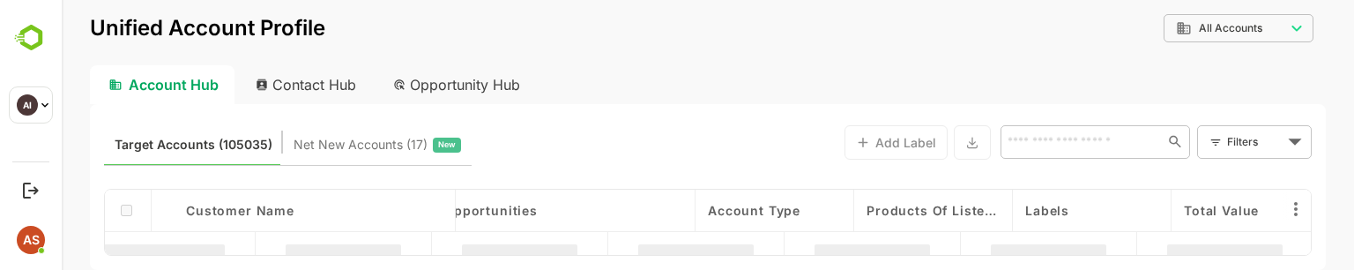
click at [1208, 209] on span "Total Value" at bounding box center [1221, 210] width 75 height 15
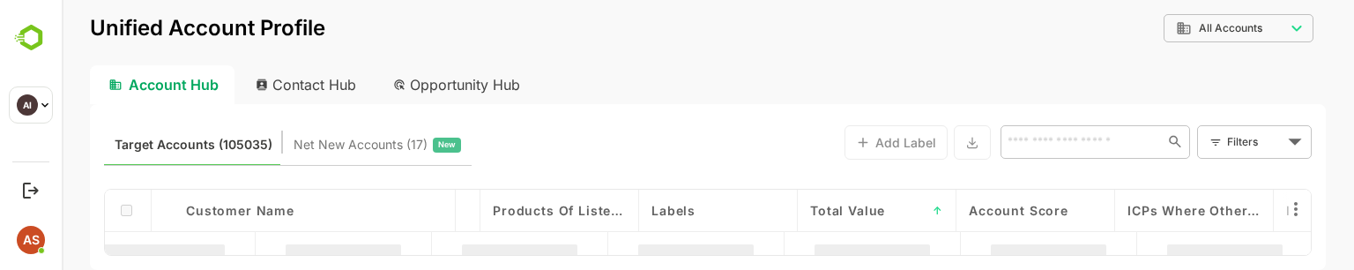
scroll to position [0, 1035]
click at [866, 212] on span "Total Value" at bounding box center [845, 210] width 75 height 15
click at [1007, 214] on span "Account Score" at bounding box center [1017, 210] width 100 height 15
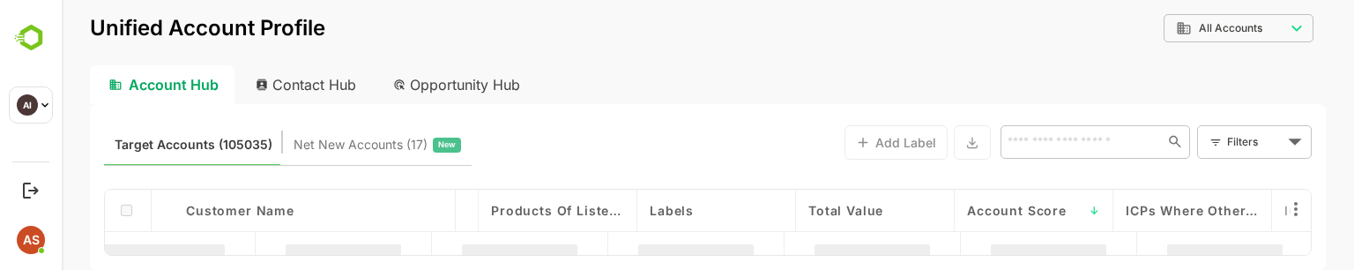
click at [1007, 214] on span "Account Score" at bounding box center [1017, 210] width 100 height 15
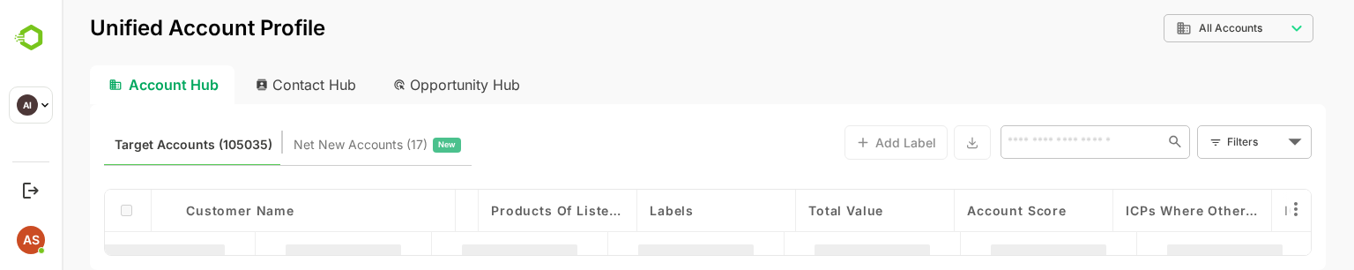
click at [1007, 214] on span "Account Score" at bounding box center [1017, 210] width 100 height 15
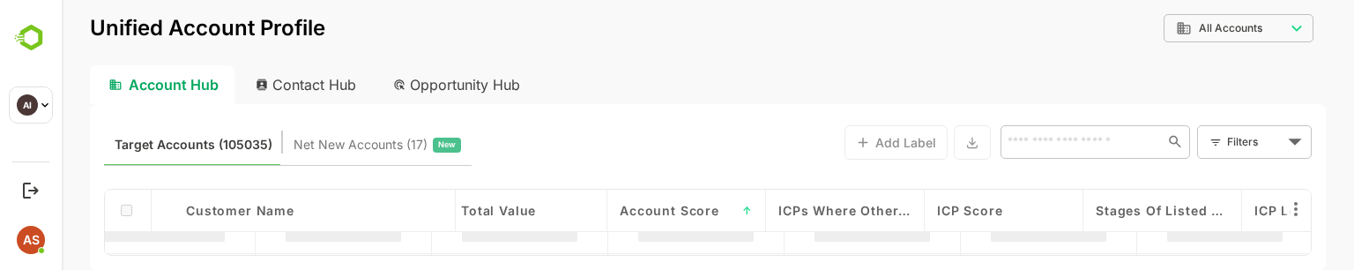
scroll to position [23, 1406]
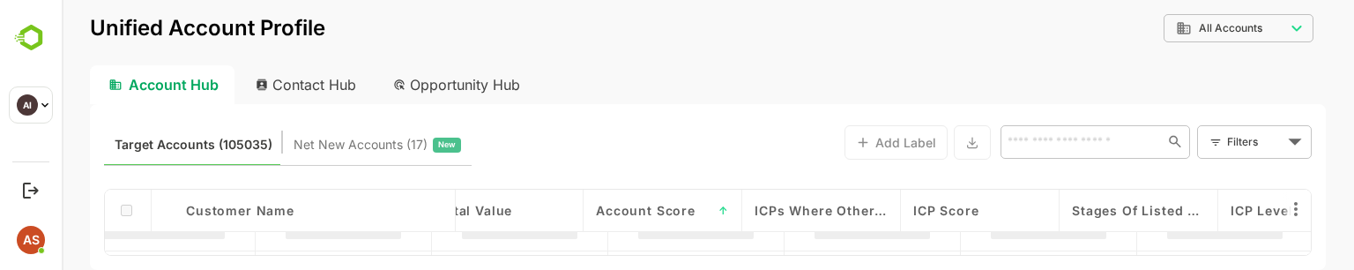
click at [828, 211] on span "ICPs where other opportunities closed" at bounding box center [820, 210] width 133 height 15
click at [849, 212] on span "ICPs where other opportunities closed" at bounding box center [820, 210] width 133 height 15
click at [962, 211] on span "ICP Score" at bounding box center [946, 210] width 66 height 15
click at [1114, 212] on span "Stages of Listed Opportunities" at bounding box center [1138, 210] width 133 height 15
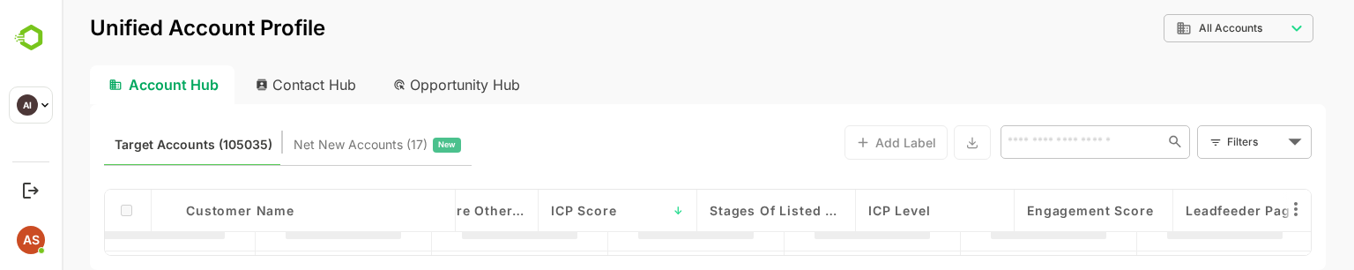
scroll to position [23, 1769]
click at [769, 212] on span "Stages of Listed Opportunities" at bounding box center [775, 210] width 133 height 15
click at [899, 212] on span "ICP Level" at bounding box center [898, 210] width 63 height 15
click at [1046, 213] on span "Engagement Score" at bounding box center [1089, 210] width 126 height 15
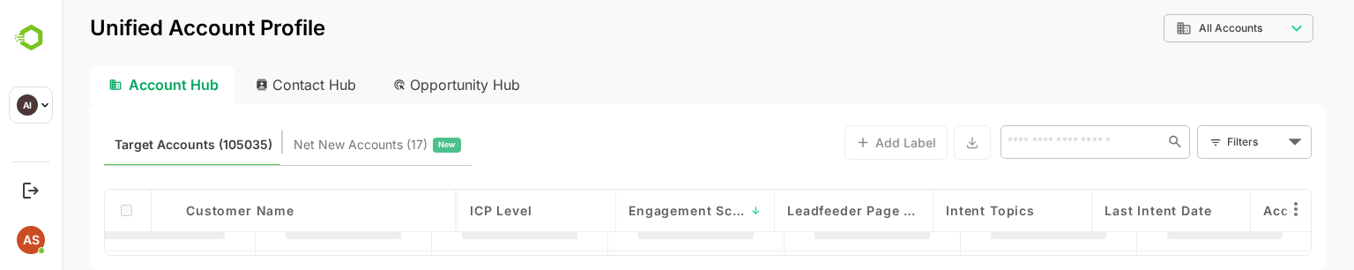
scroll to position [23, 2270]
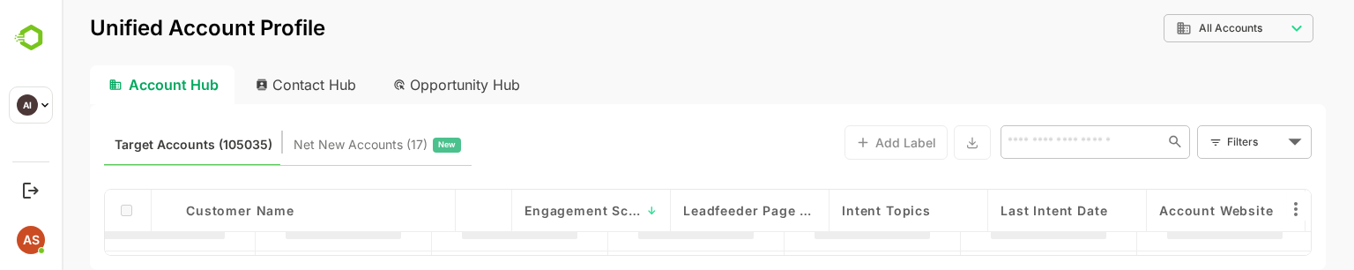
click at [754, 209] on span "Leadfeeder Page URL" at bounding box center [749, 210] width 133 height 15
click at [922, 209] on span "Intent Topics" at bounding box center [886, 210] width 89 height 15
click at [1044, 213] on span "Last Intent Date" at bounding box center [1053, 210] width 107 height 15
click at [1186, 211] on span "Account Website" at bounding box center [1216, 210] width 115 height 15
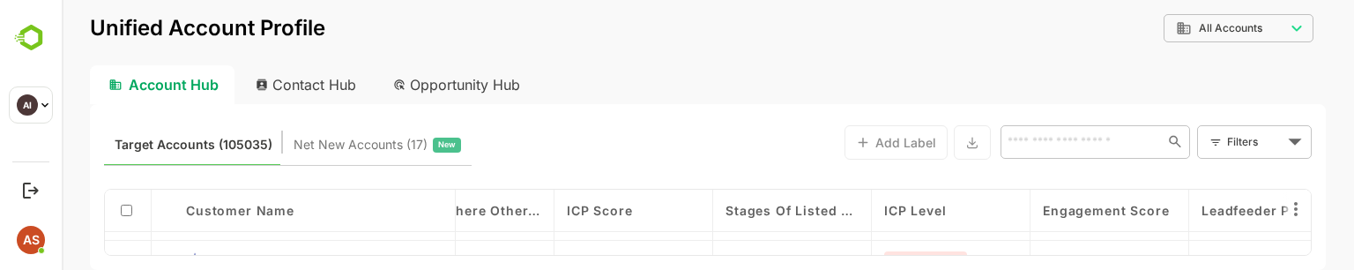
scroll to position [33, 1775]
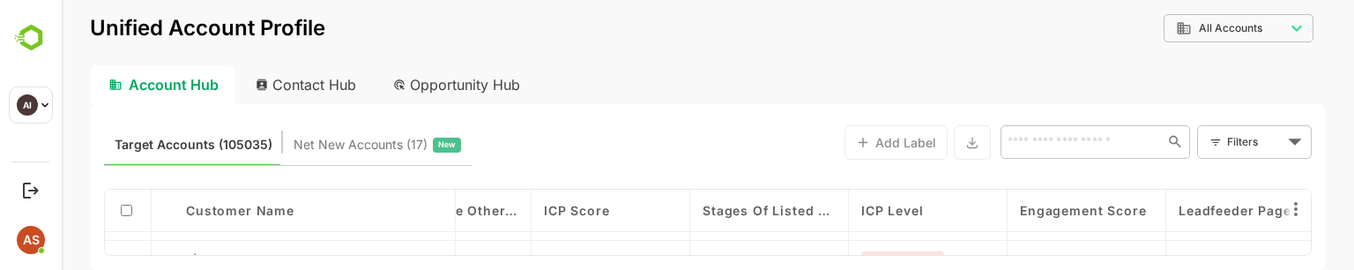
click at [1059, 216] on span "Engagement Score" at bounding box center [1083, 210] width 126 height 15
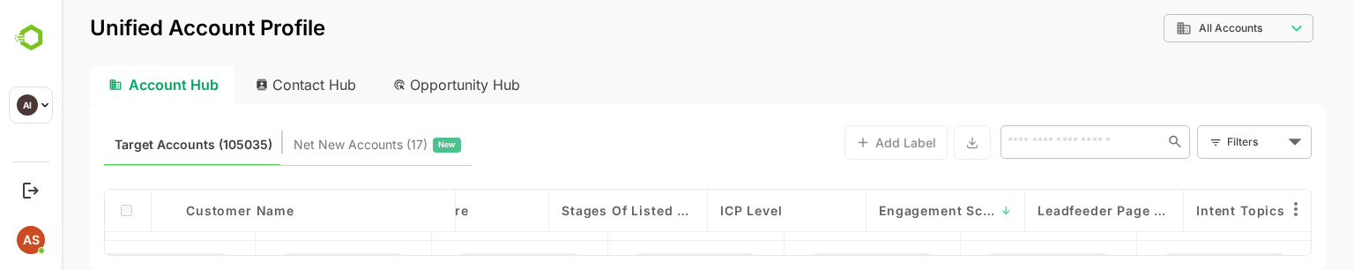
scroll to position [33, 2071]
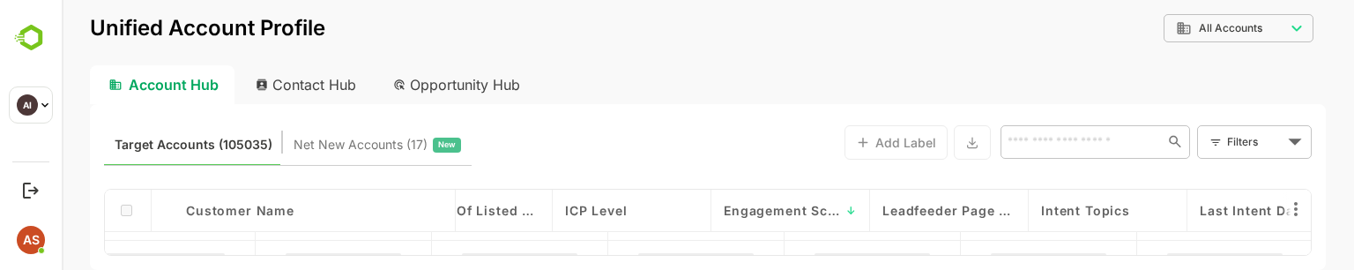
click at [929, 214] on span "Leadfeeder Page URL" at bounding box center [948, 210] width 133 height 15
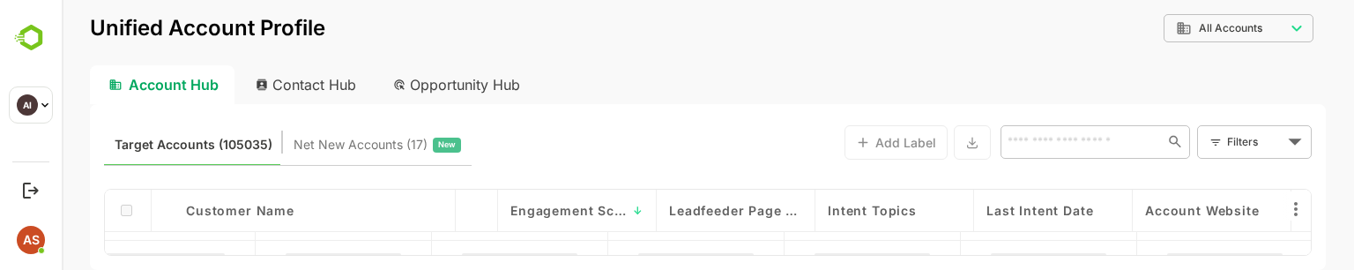
scroll to position [33, 2290]
click at [875, 209] on span "Intent Topics" at bounding box center [866, 210] width 89 height 15
click at [1010, 216] on span "Last Intent Date" at bounding box center [1034, 210] width 107 height 15
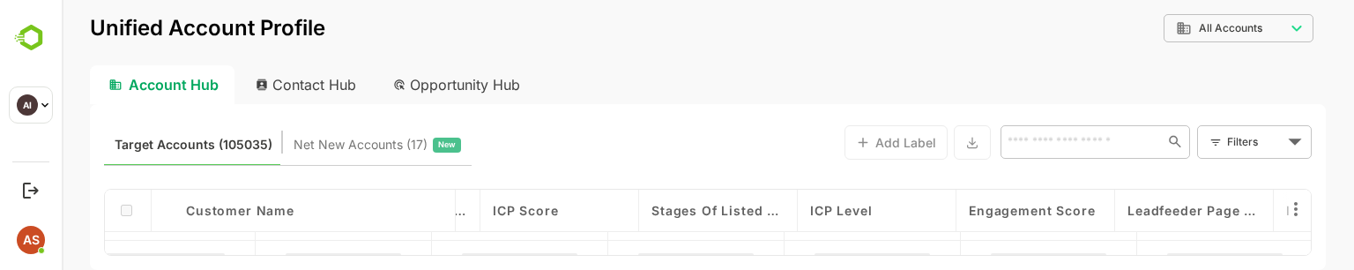
scroll to position [33, 1815]
click at [864, 219] on div "ICP Level" at bounding box center [888, 210] width 159 height 42
click at [1008, 207] on span "Engagement Score" at bounding box center [1043, 210] width 126 height 15
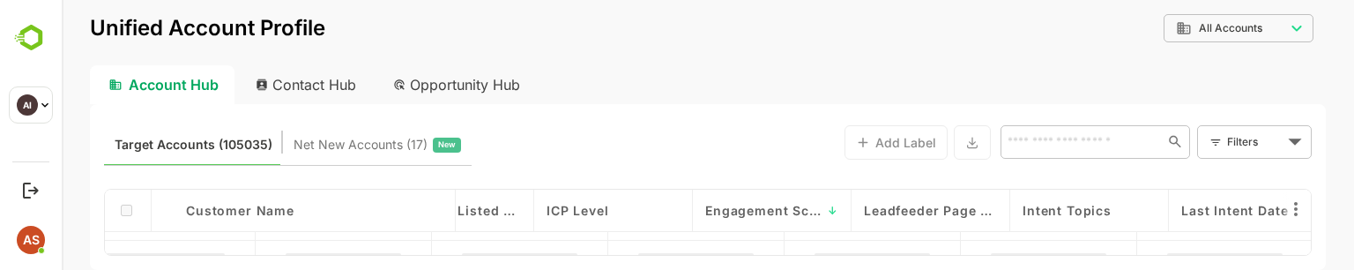
scroll to position [33, 2091]
click at [936, 223] on div "Leadfeeder Page URL" at bounding box center [929, 210] width 159 height 42
click at [1085, 205] on span "Intent Topics" at bounding box center [1065, 210] width 89 height 15
click at [1209, 208] on span "Last Intent Date" at bounding box center [1233, 210] width 107 height 15
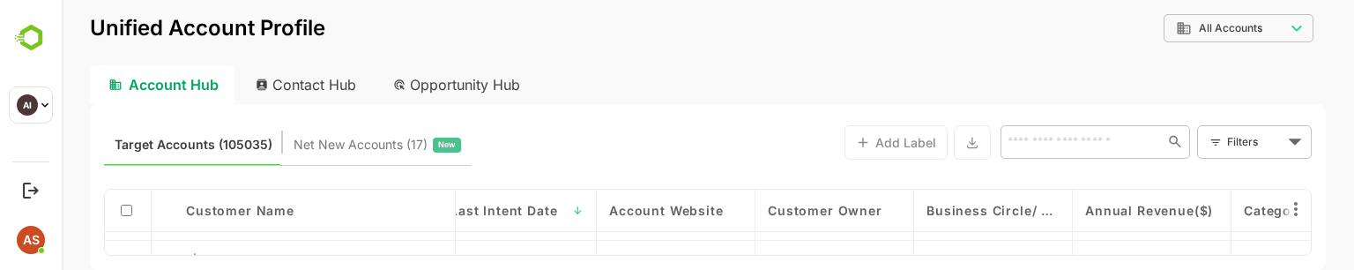
scroll to position [33, 2834]
click at [644, 213] on span "Account Website" at bounding box center [652, 210] width 115 height 15
click at [804, 216] on span "Customer Owner" at bounding box center [811, 210] width 115 height 15
click at [938, 213] on span "Business Circle/ Region" at bounding box center [978, 210] width 133 height 15
click at [962, 205] on span "Business Circle/ Region" at bounding box center [970, 210] width 116 height 15
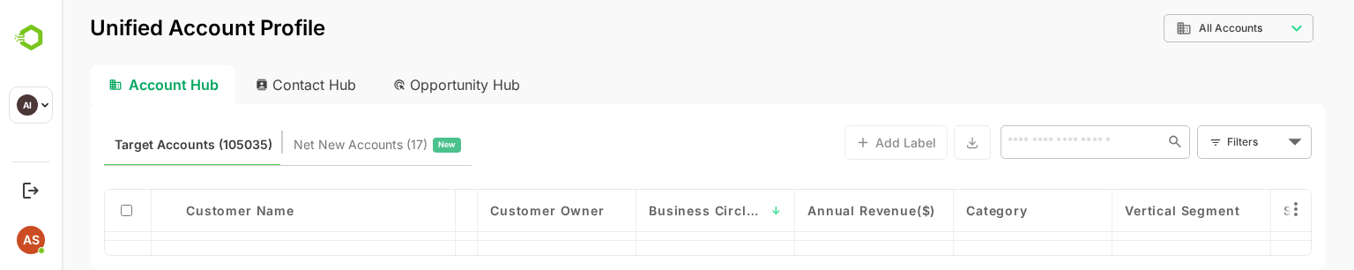
scroll to position [33, 3182]
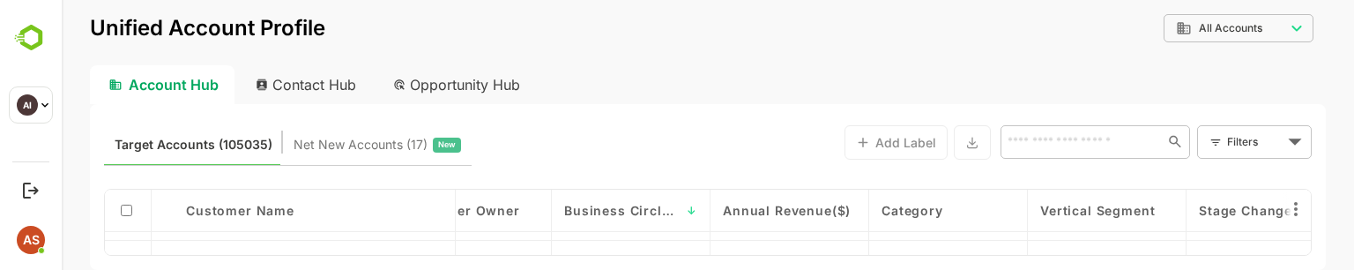
click at [769, 212] on span "Annual Revenue($)" at bounding box center [787, 210] width 128 height 15
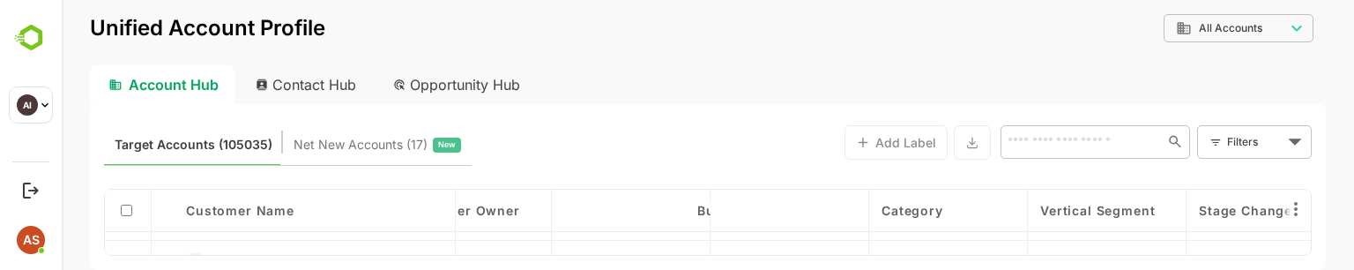
drag, startPoint x: 602, startPoint y: 269, endPoint x: 560, endPoint y: 367, distance: 106.6
click at [560, 270] on html "**********" at bounding box center [708, 135] width 1292 height 270
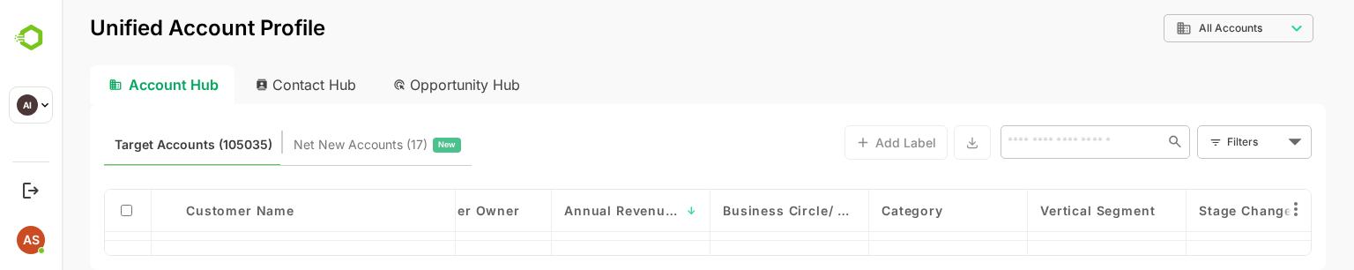
click at [603, 209] on span "Annual Revenue($)" at bounding box center [622, 210] width 116 height 15
click at [910, 207] on span "Category" at bounding box center [912, 210] width 62 height 15
click at [914, 209] on span "Category" at bounding box center [912, 210] width 62 height 15
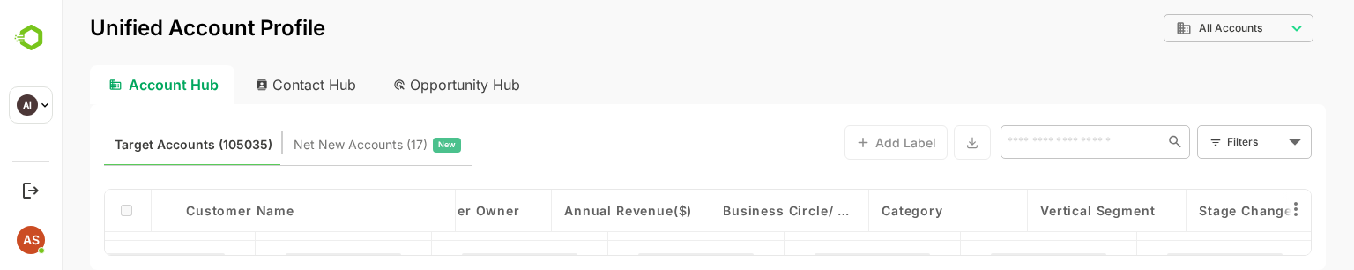
click at [914, 209] on span "Category" at bounding box center [912, 210] width 62 height 15
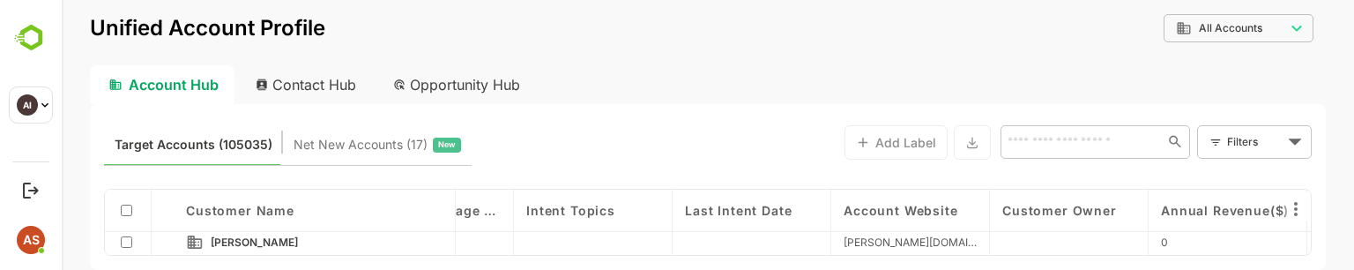
scroll to position [95, 2583]
click at [619, 227] on div "Intent Topics" at bounding box center [595, 210] width 159 height 42
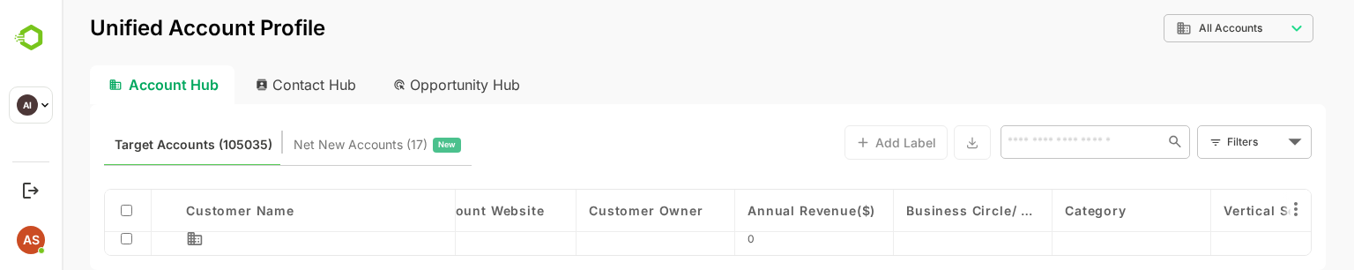
scroll to position [56, 3000]
click at [791, 210] on span "Annual Revenue($)" at bounding box center [810, 210] width 128 height 15
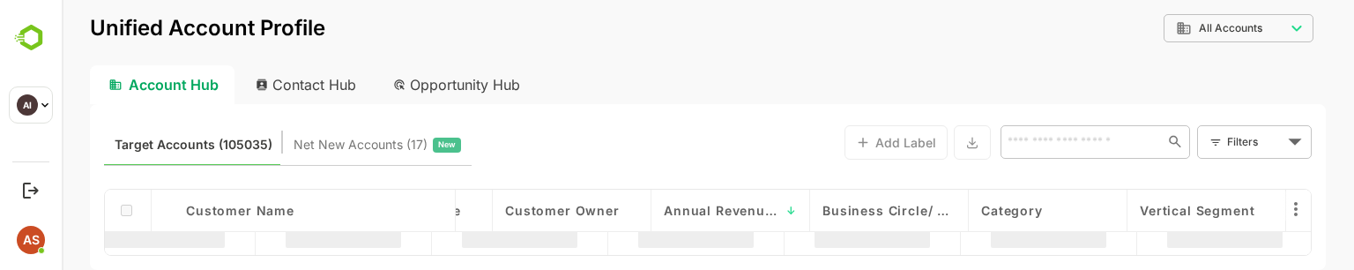
scroll to position [56, 3085]
click at [595, 204] on span "Customer Owner" at bounding box center [560, 210] width 115 height 15
click at [721, 216] on span "Annual Revenue($)" at bounding box center [726, 210] width 128 height 15
click at [869, 208] on span "Business Circle/ Region" at bounding box center [887, 210] width 133 height 15
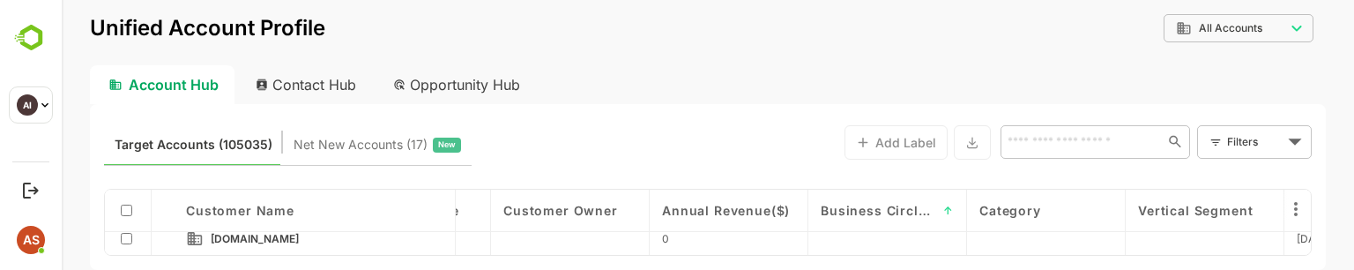
click at [1001, 216] on span "Category" at bounding box center [1010, 210] width 62 height 15
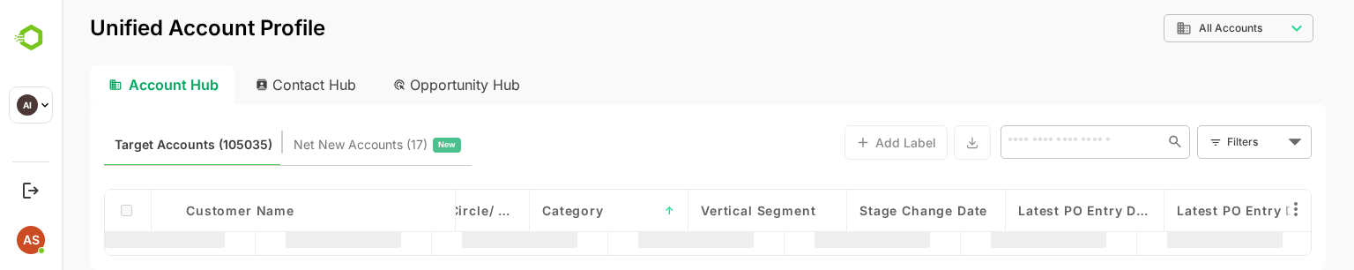
scroll to position [56, 3539]
click at [775, 212] on span "Vertical Segment" at bounding box center [740, 210] width 115 height 15
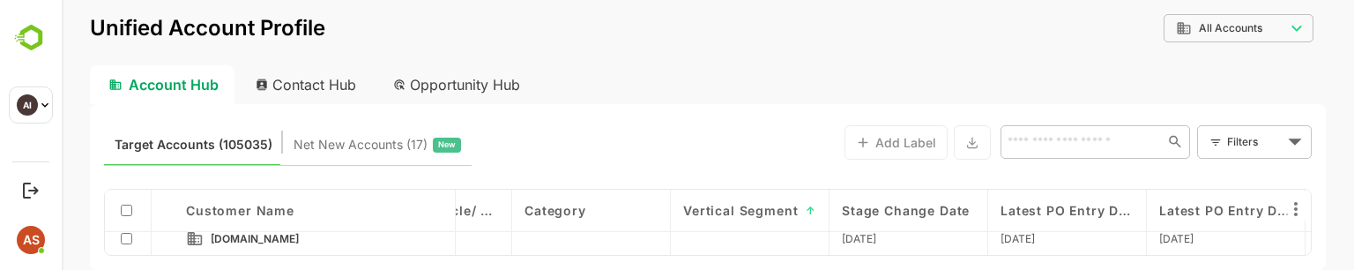
click at [866, 209] on span "Stage Change Date" at bounding box center [906, 210] width 128 height 15
click at [581, 216] on span "Category" at bounding box center [555, 210] width 62 height 15
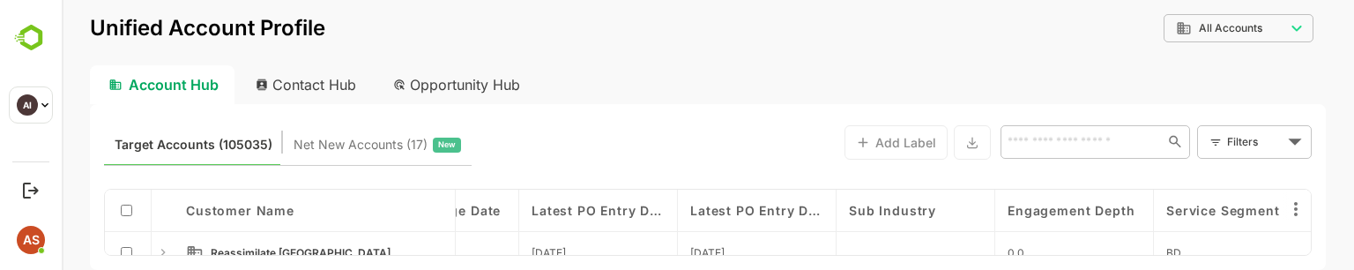
scroll to position [0, 4010]
click at [592, 219] on div "Latest PO Entry Date" at bounding box center [596, 210] width 159 height 42
click at [716, 217] on div "Latest PO Entry Date" at bounding box center [755, 210] width 159 height 42
click at [882, 216] on span "Sub Industry" at bounding box center [890, 210] width 87 height 15
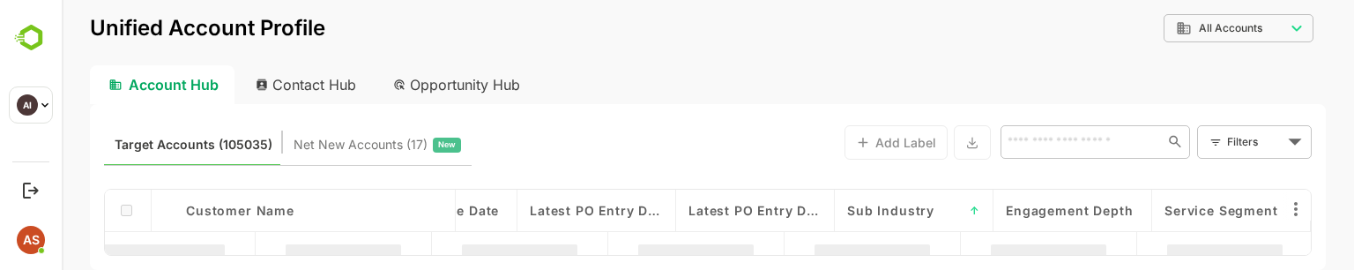
click at [882, 216] on span "Sub Industry" at bounding box center [890, 210] width 87 height 15
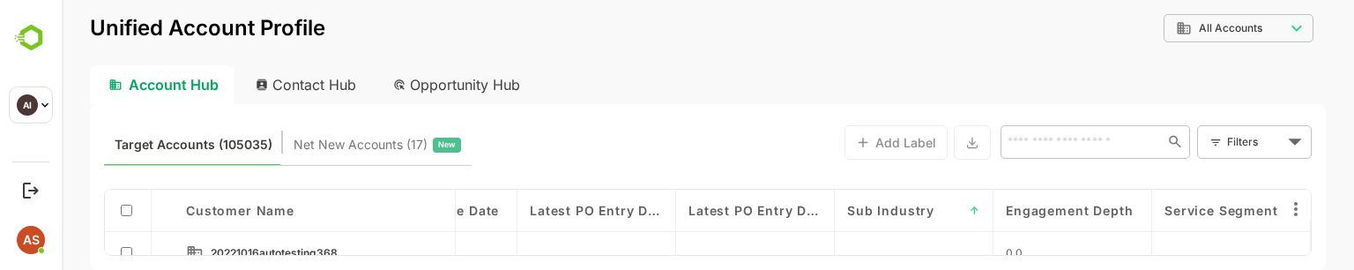
click at [735, 205] on span "Latest PO Entry Date" at bounding box center [754, 210] width 133 height 15
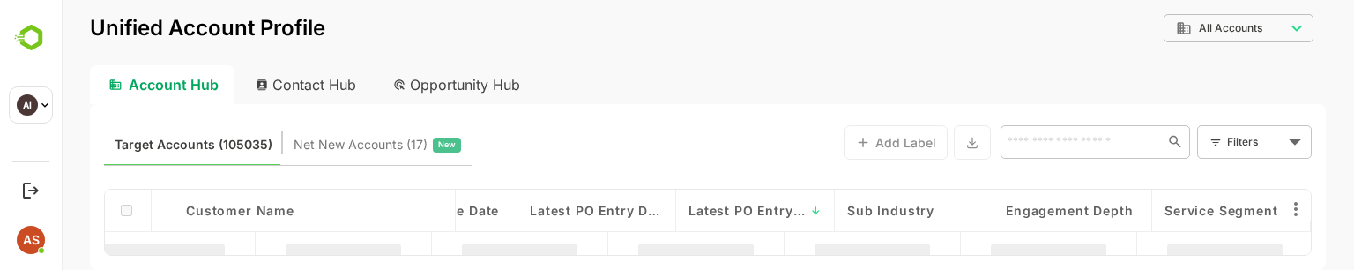
click at [614, 213] on span "Latest PO Entry Date" at bounding box center [596, 210] width 133 height 15
click at [614, 213] on span "Latest PO Entry Date" at bounding box center [588, 210] width 116 height 15
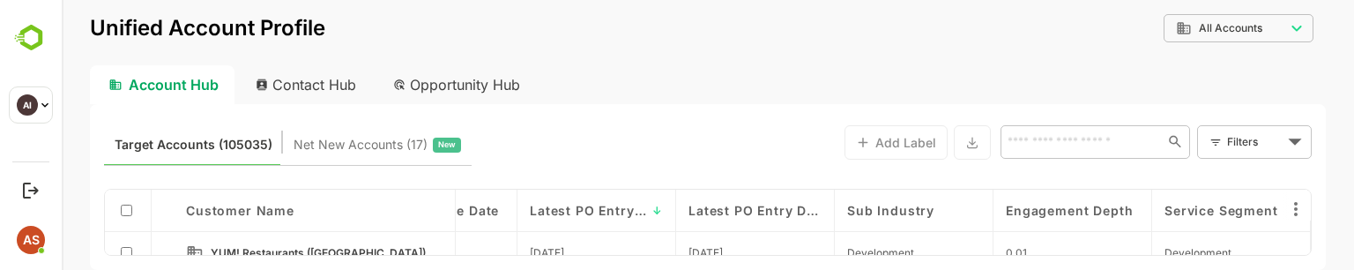
click at [739, 211] on span "Latest PO Entry Date" at bounding box center [754, 210] width 133 height 15
click at [934, 209] on div "Sub Industry" at bounding box center [913, 210] width 133 height 15
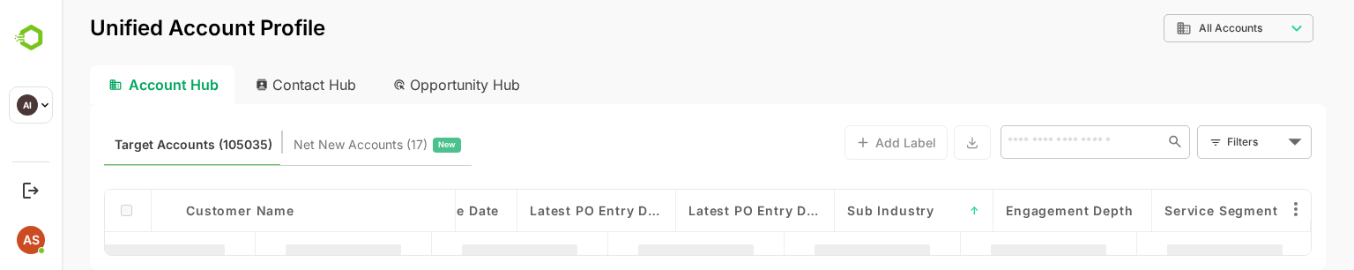
click at [902, 206] on span "Sub Industry" at bounding box center [890, 210] width 87 height 15
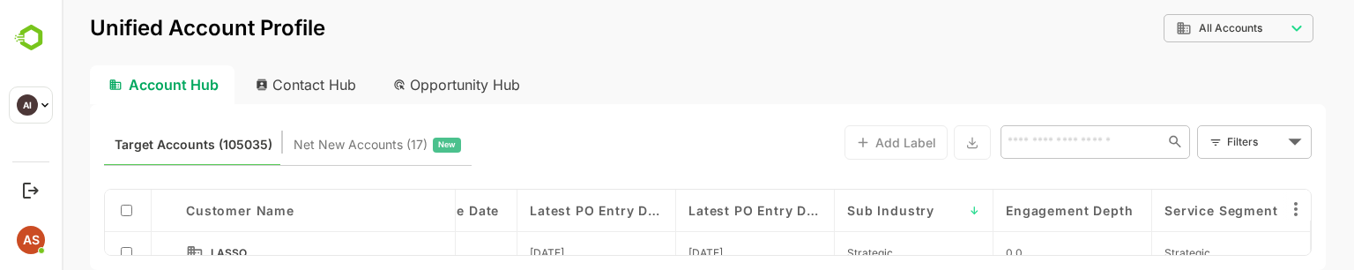
click at [1044, 208] on span "Engagement Depth" at bounding box center [1069, 210] width 127 height 15
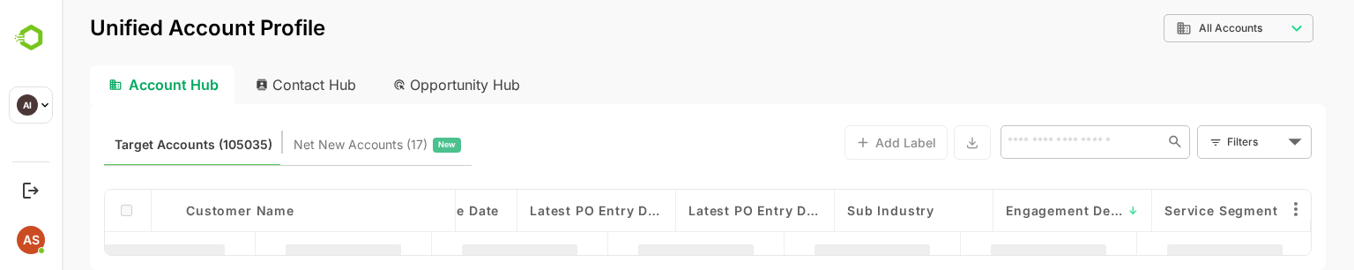
click at [1024, 212] on span "Engagement Depth" at bounding box center [1064, 210] width 116 height 15
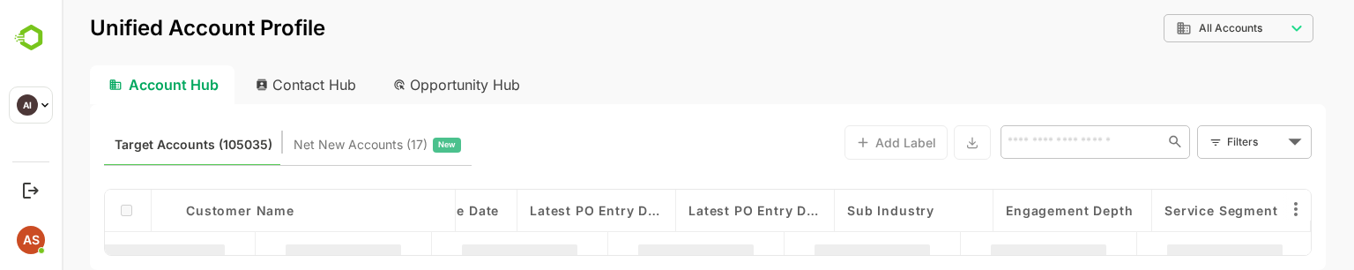
click at [1024, 212] on span "Engagement Depth" at bounding box center [1069, 210] width 127 height 15
click at [1024, 212] on span "Engagement Depth" at bounding box center [1064, 210] width 116 height 15
click at [1024, 212] on span "Engagement Depth" at bounding box center [1069, 210] width 127 height 15
click at [1024, 212] on span "Engagement Depth" at bounding box center [1064, 210] width 116 height 15
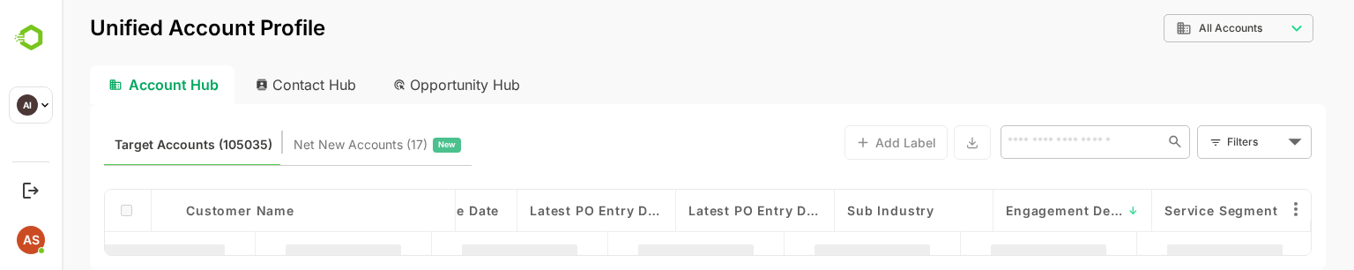
click at [1024, 212] on span "Engagement Depth" at bounding box center [1064, 210] width 116 height 15
click at [1024, 212] on span "Engagement Depth" at bounding box center [1069, 210] width 127 height 15
click at [1024, 212] on span "Engagement Depth" at bounding box center [1064, 210] width 116 height 15
click at [1024, 212] on span "Engagement Depth" at bounding box center [1069, 210] width 127 height 15
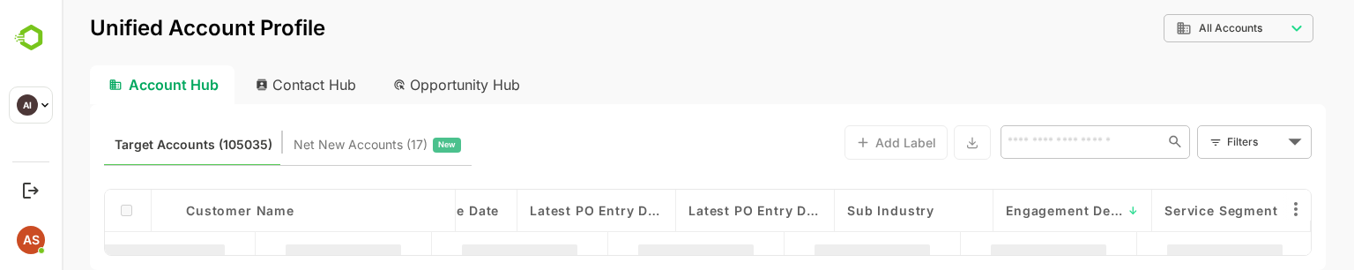
click at [1024, 212] on span "Engagement Depth" at bounding box center [1064, 210] width 116 height 15
